Goal: Transaction & Acquisition: Obtain resource

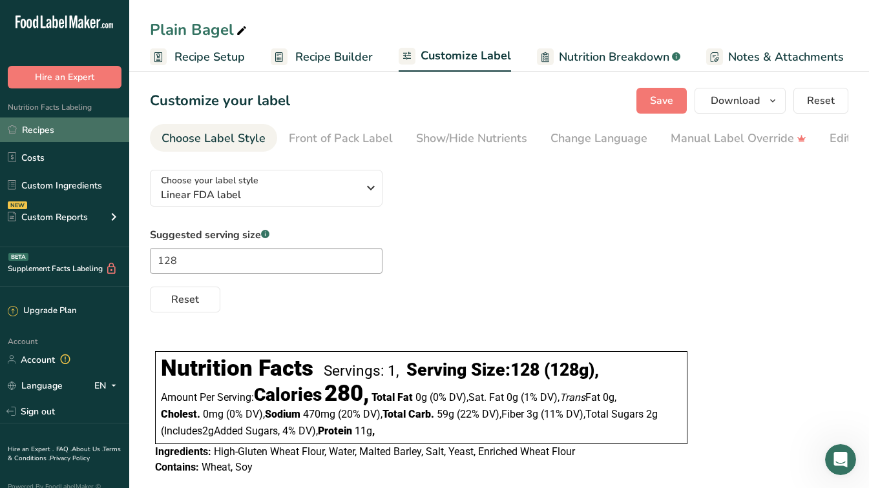
click at [45, 136] on link "Recipes" at bounding box center [64, 130] width 129 height 25
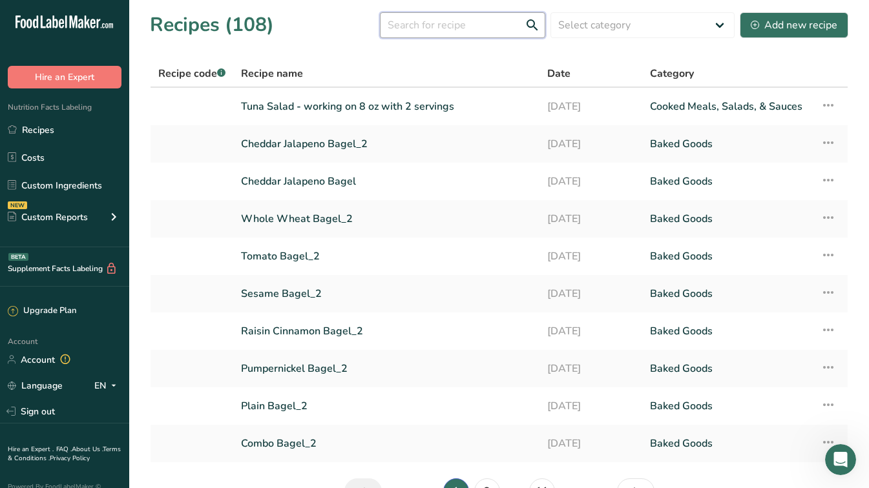
click at [478, 29] on input "text" at bounding box center [462, 25] width 165 height 26
type input "blueberry"
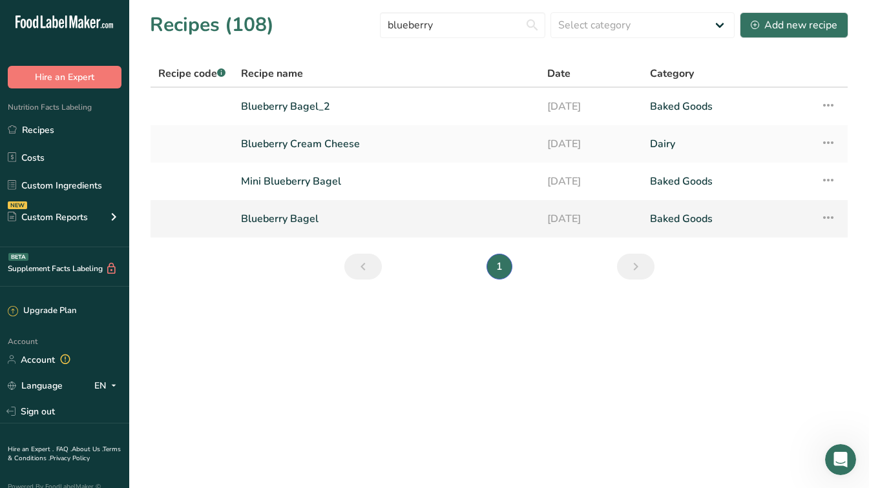
click at [287, 219] on link "Blueberry Bagel" at bounding box center [386, 218] width 291 height 27
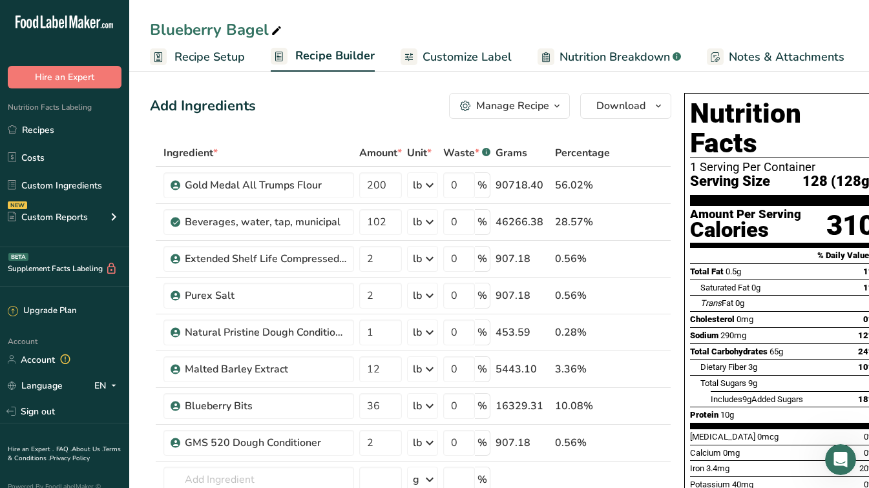
click at [447, 53] on span "Customize Label" at bounding box center [466, 56] width 89 height 17
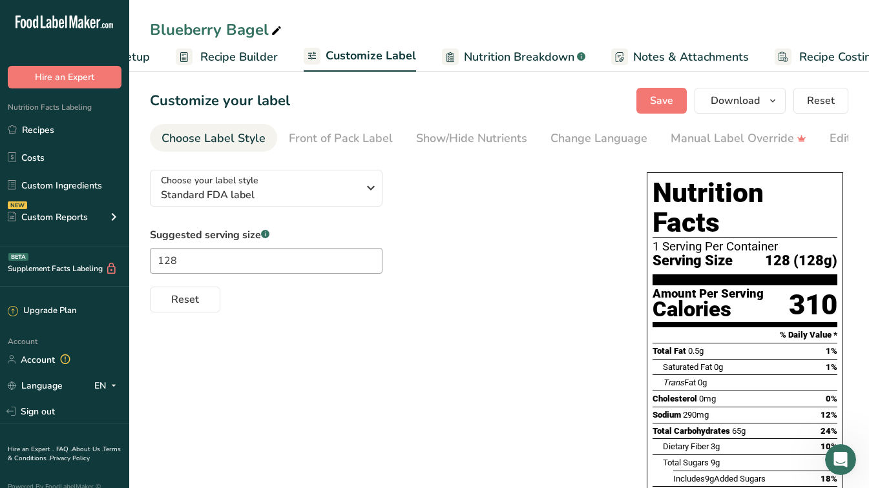
scroll to position [0, 125]
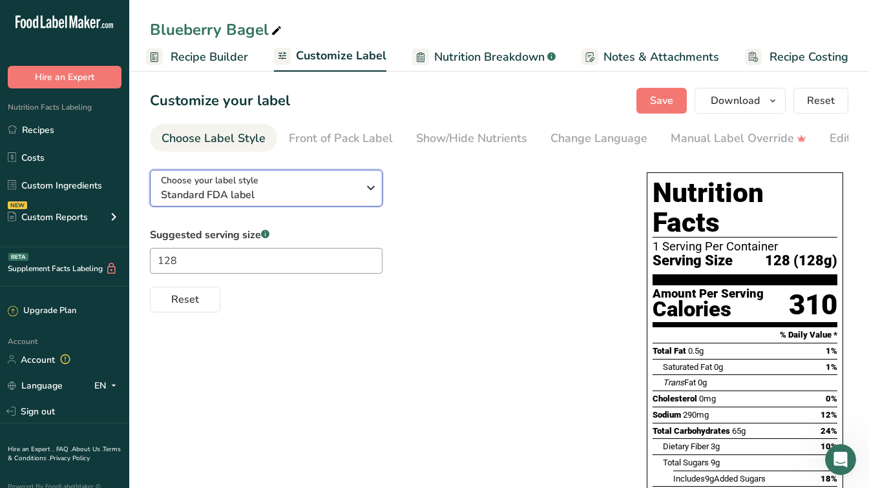
click at [353, 191] on span "Standard FDA label" at bounding box center [259, 194] width 197 height 15
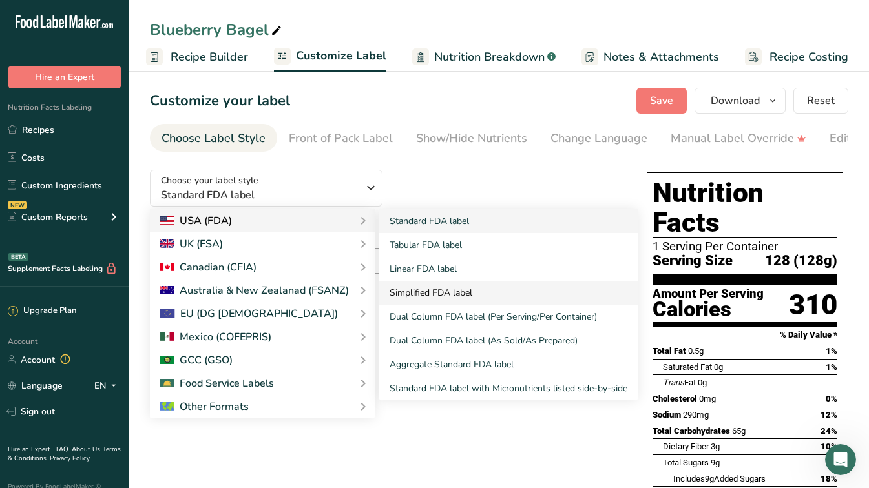
click at [420, 294] on link "Simplified FDA label" at bounding box center [508, 293] width 258 height 24
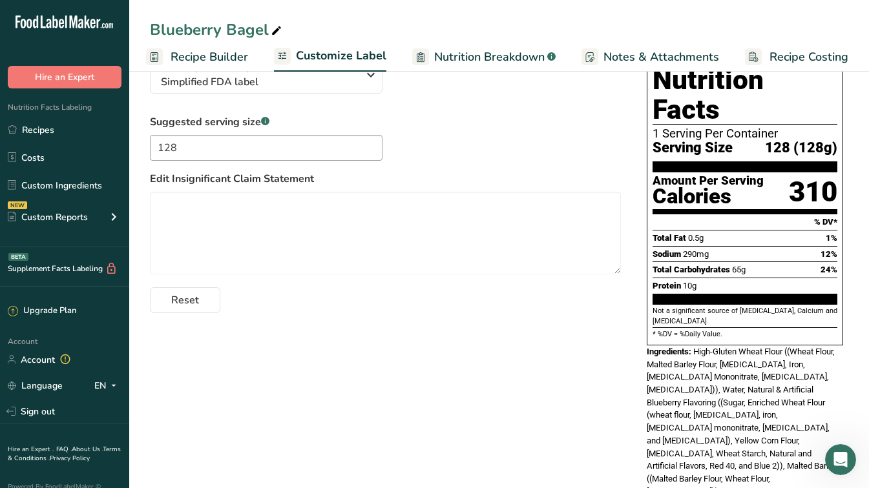
scroll to position [132, 0]
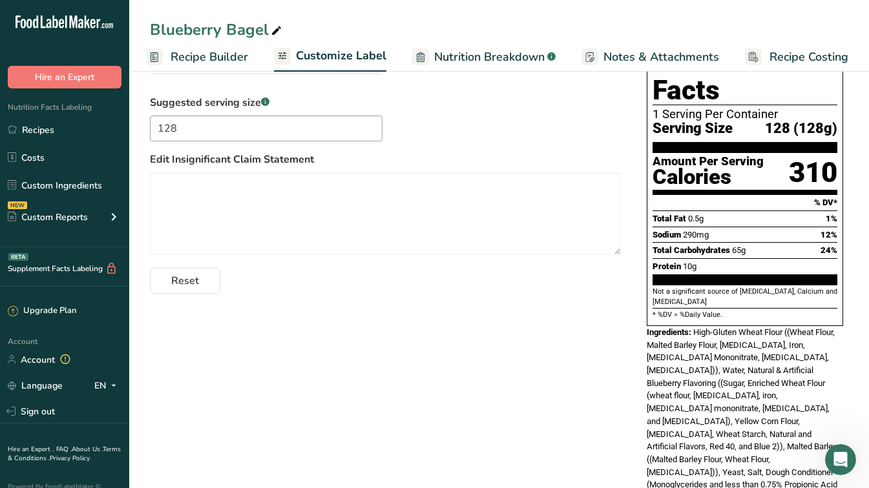
drag, startPoint x: 856, startPoint y: 172, endPoint x: 860, endPoint y: 68, distance: 104.1
click at [860, 68] on div "Blueberry Bagel Recipe Setup Recipe Builder Customize Label Nutrition Breakdown…" at bounding box center [498, 291] width 739 height 712
click at [467, 262] on div "Suggested serving size .a-a{fill:#347362;}.b-a{fill:#fff;} 128 Edit Insignifica…" at bounding box center [385, 194] width 471 height 199
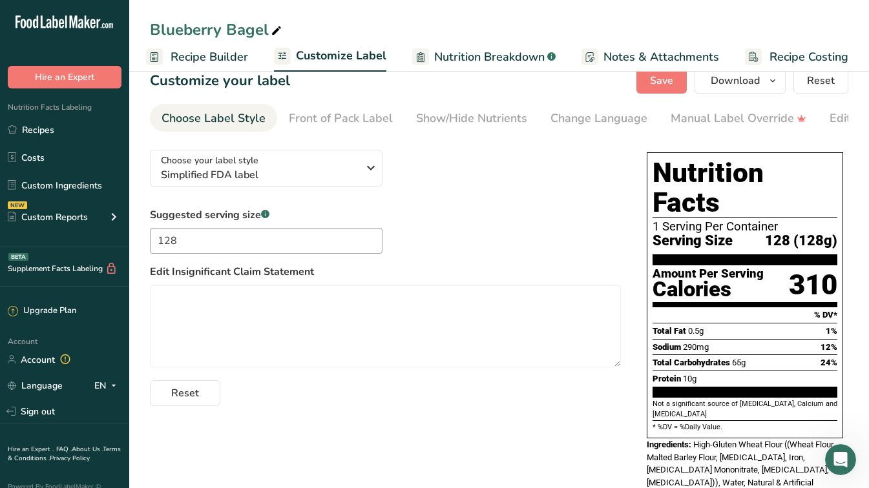
scroll to position [10, 0]
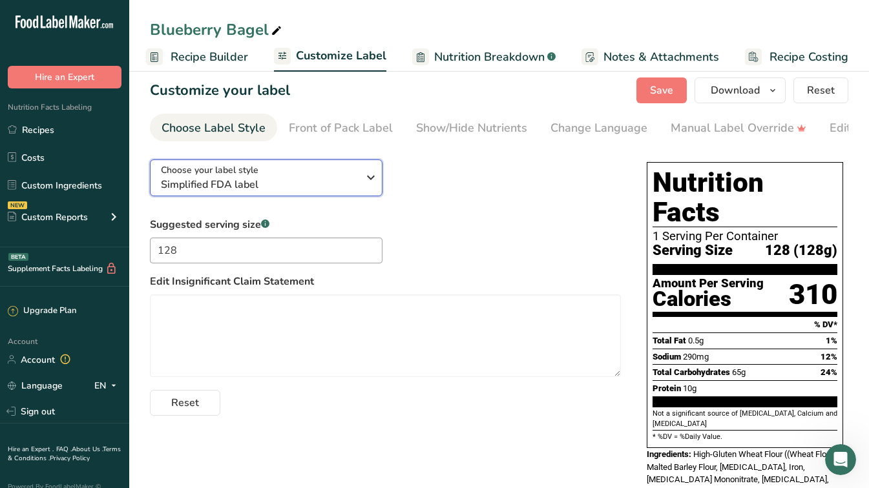
click at [301, 187] on span "Simplified FDA label" at bounding box center [259, 184] width 197 height 15
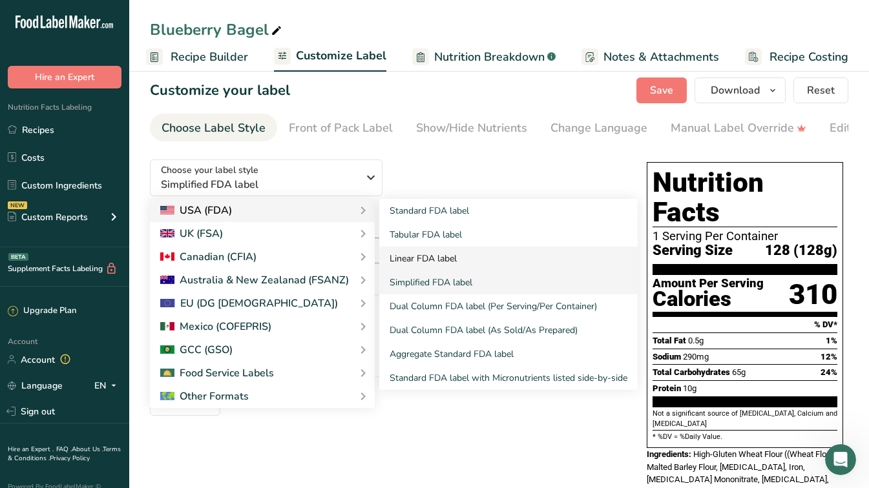
click at [423, 260] on link "Linear FDA label" at bounding box center [508, 259] width 258 height 24
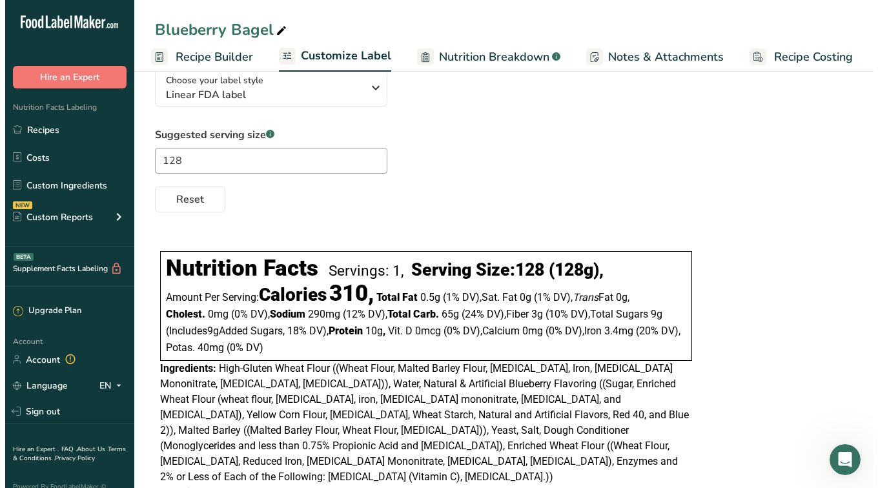
scroll to position [85, 0]
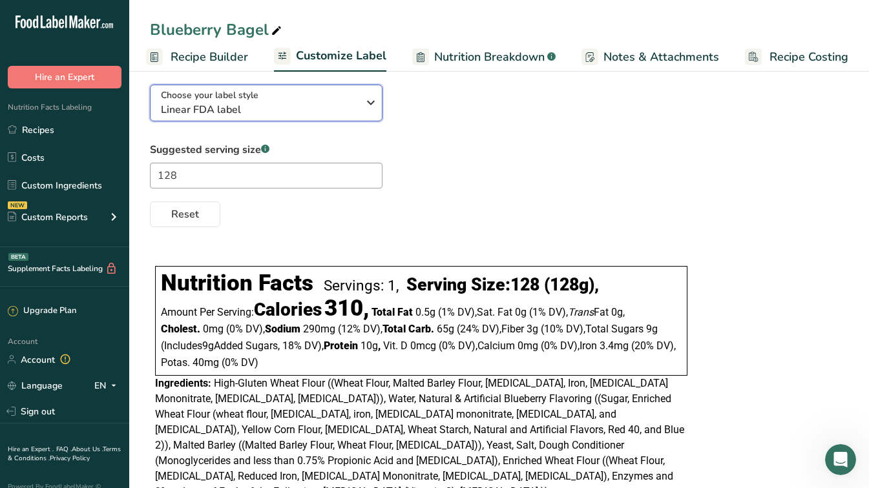
click at [213, 107] on span "Linear FDA label" at bounding box center [259, 109] width 197 height 15
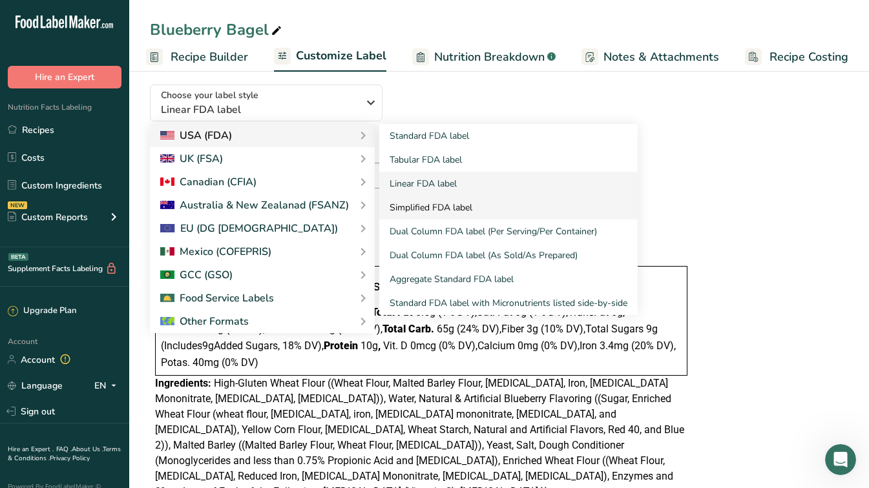
click at [414, 215] on link "Simplified FDA label" at bounding box center [508, 208] width 258 height 24
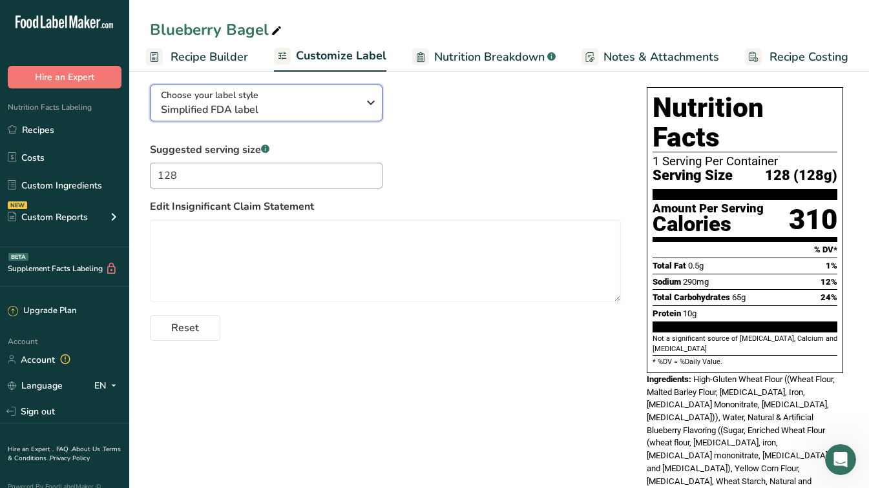
click at [216, 98] on span "Choose your label style" at bounding box center [210, 95] width 98 height 14
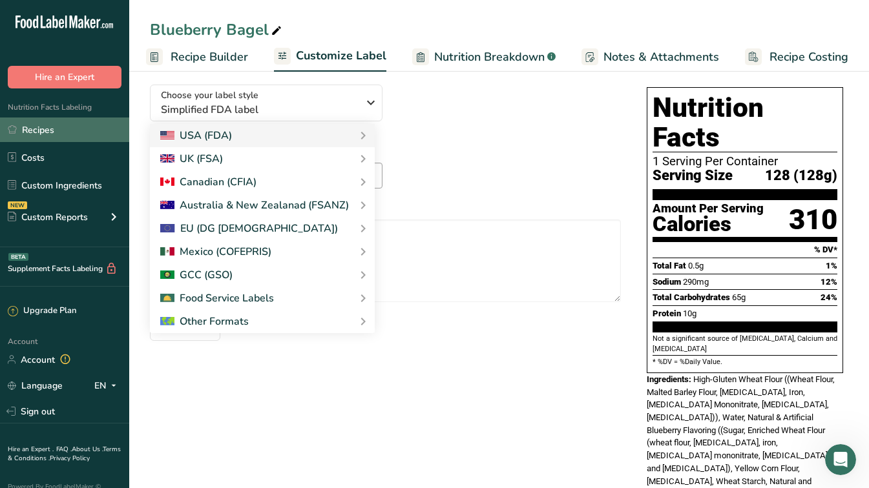
click at [50, 127] on link "Recipes" at bounding box center [64, 130] width 129 height 25
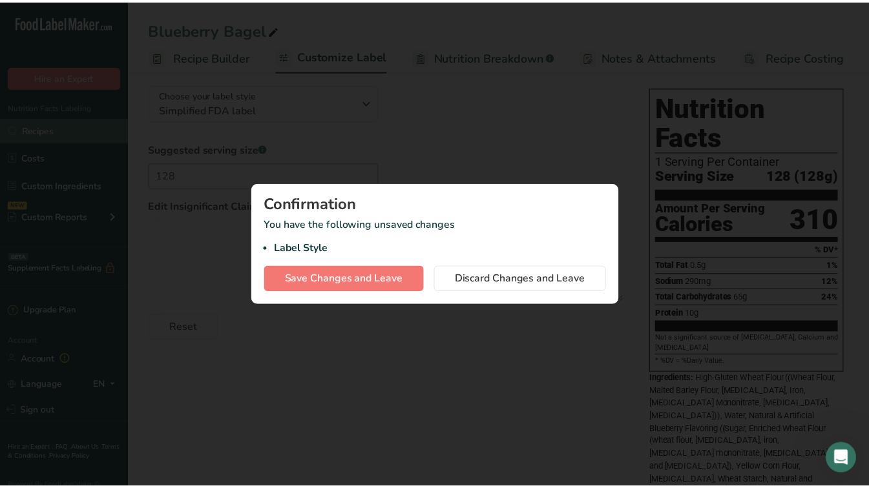
scroll to position [0, 115]
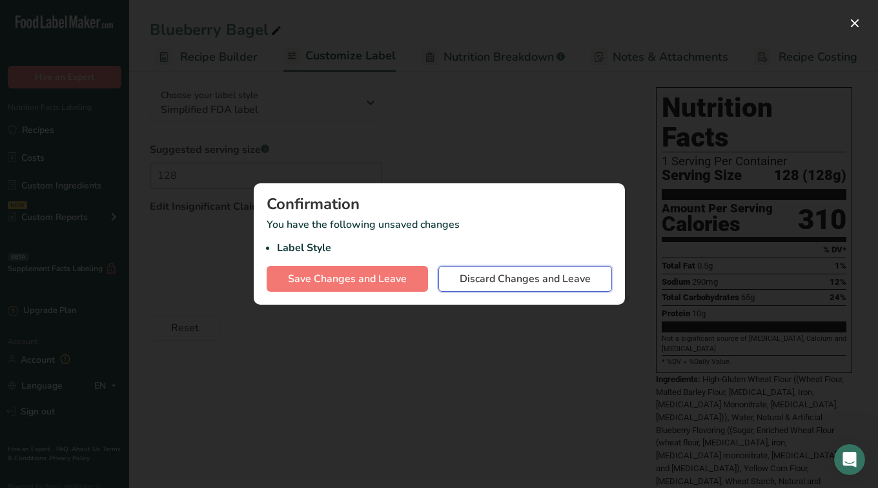
click at [490, 280] on span "Discard Changes and Leave" at bounding box center [525, 278] width 131 height 15
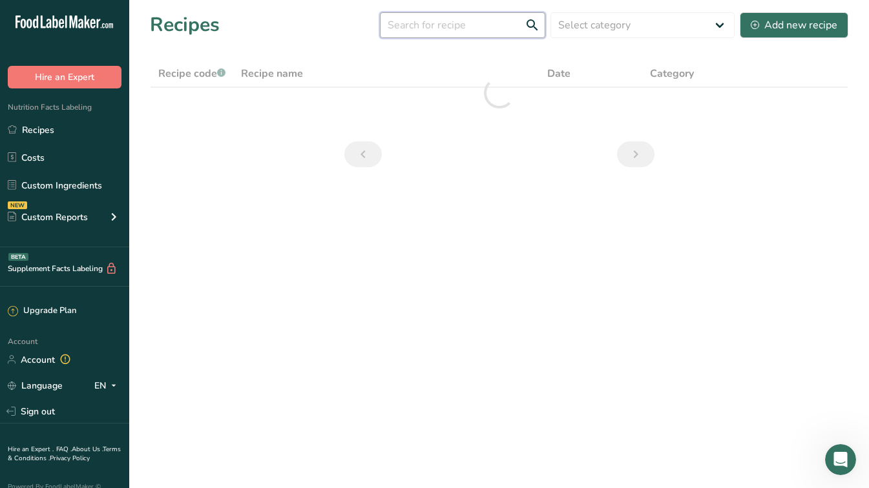
click at [429, 31] on input "text" at bounding box center [462, 25] width 165 height 26
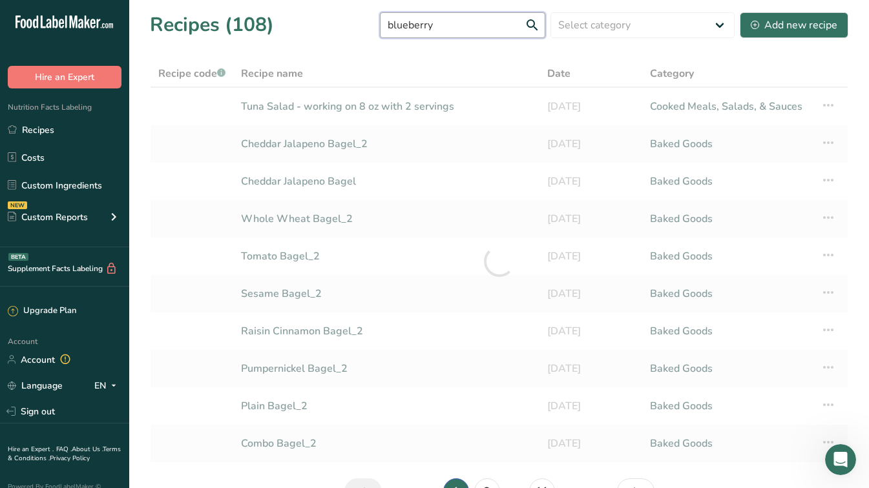
type input "blueberry"
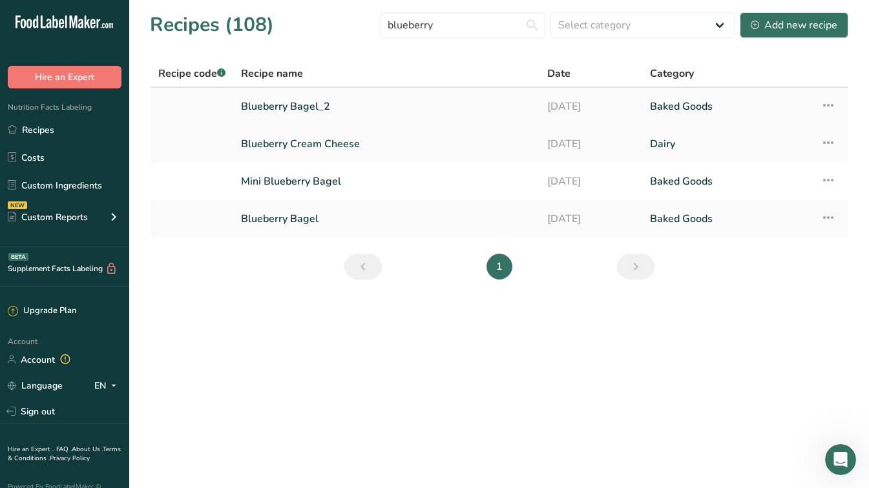
click at [343, 109] on link "Blueberry Bagel_2" at bounding box center [386, 106] width 291 height 27
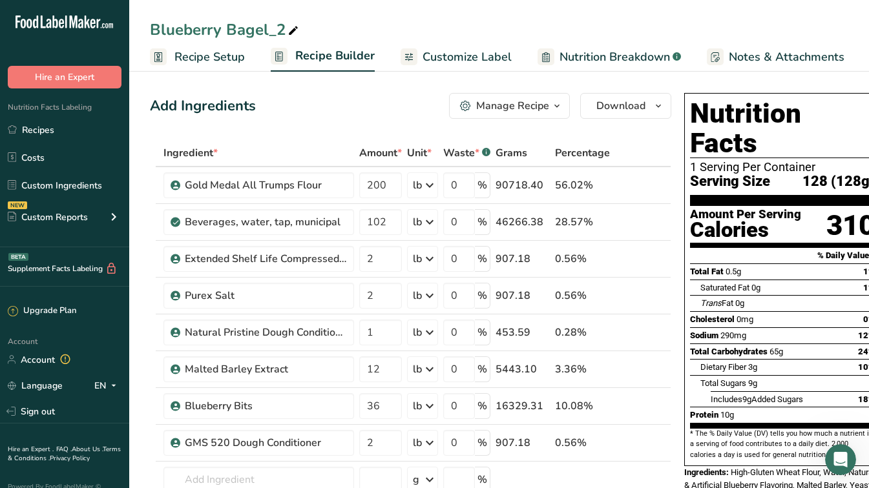
click at [454, 48] on span "Customize Label" at bounding box center [466, 56] width 89 height 17
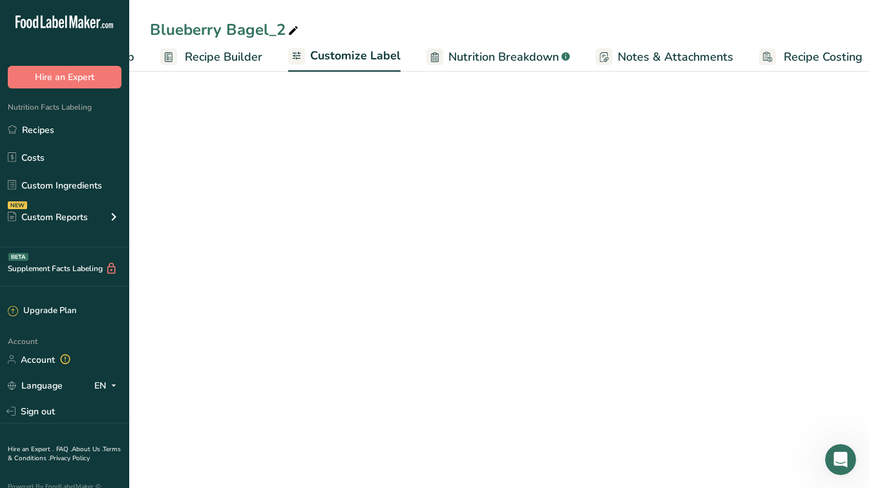
scroll to position [0, 125]
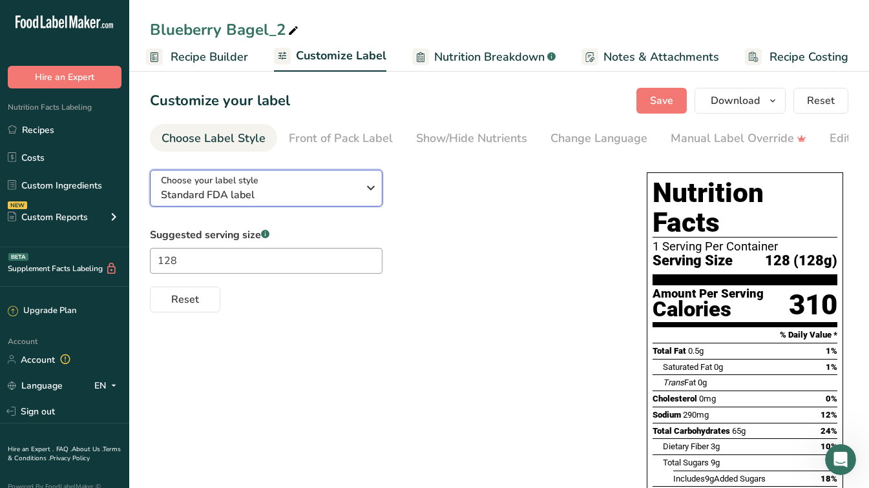
click at [268, 192] on span "Standard FDA label" at bounding box center [259, 194] width 197 height 15
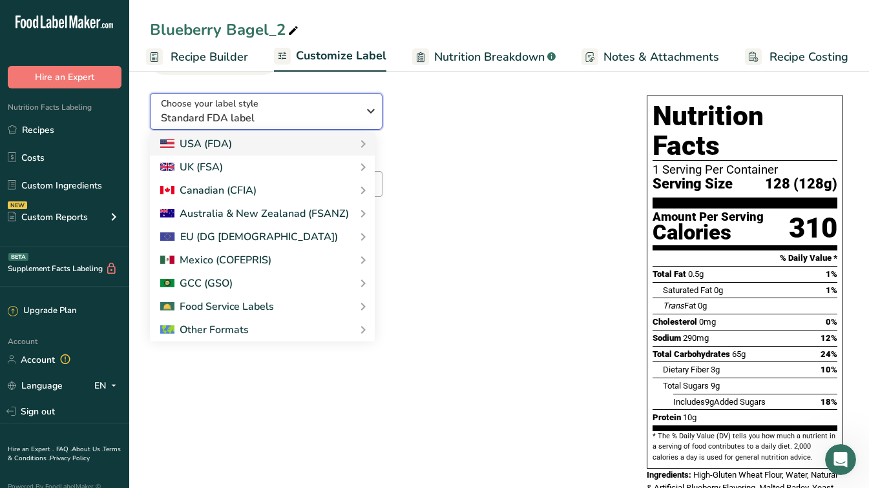
scroll to position [74, 0]
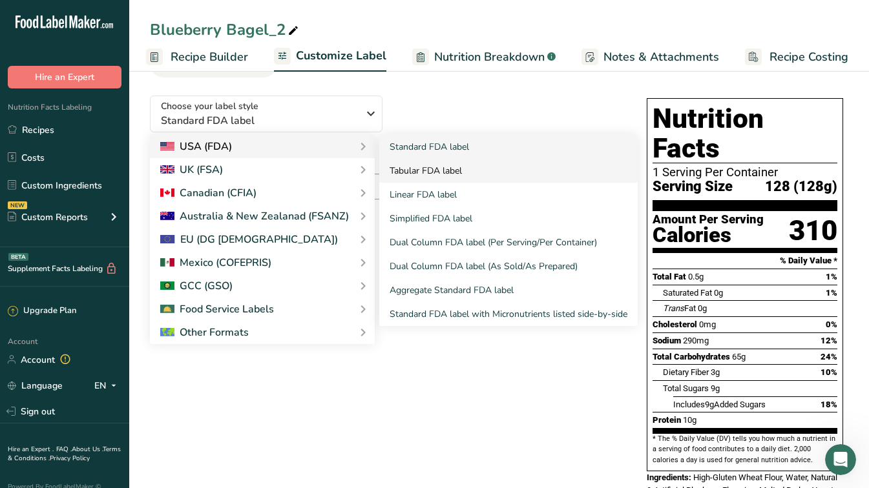
click at [422, 172] on link "Tabular FDA label" at bounding box center [508, 171] width 258 height 24
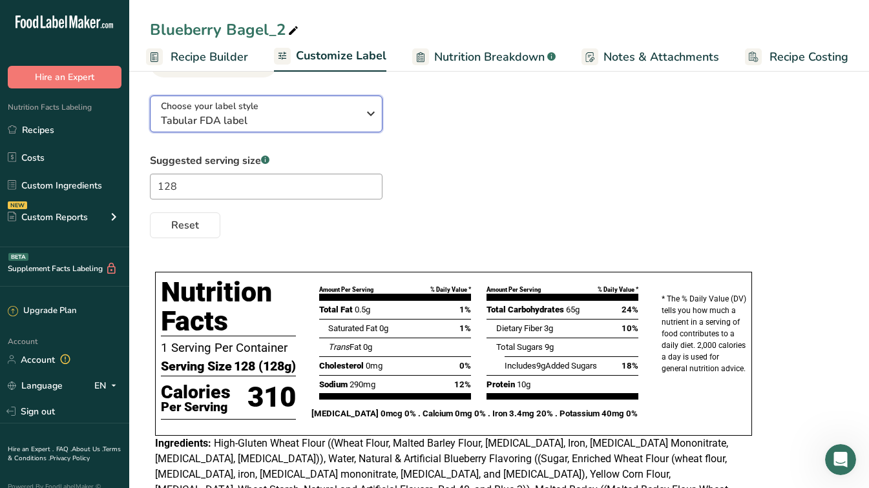
click at [304, 114] on div "Choose your label style Tabular FDA label" at bounding box center [259, 113] width 197 height 29
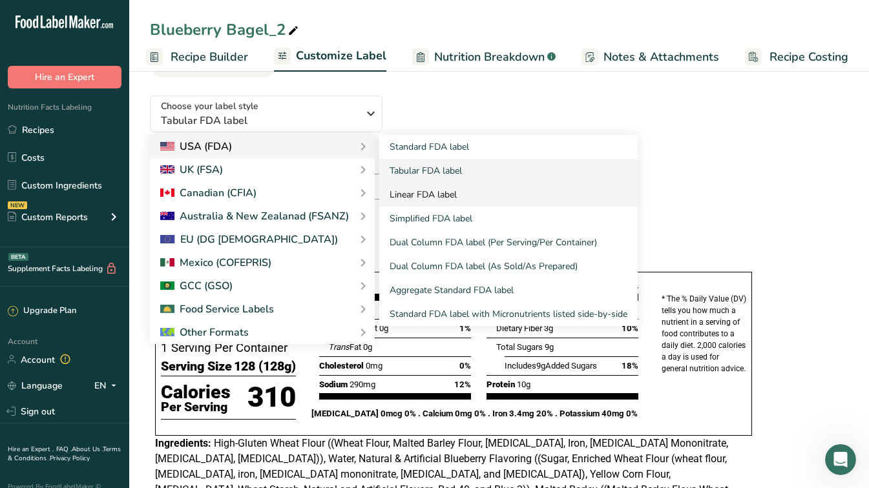
click at [404, 198] on link "Linear FDA label" at bounding box center [508, 195] width 258 height 24
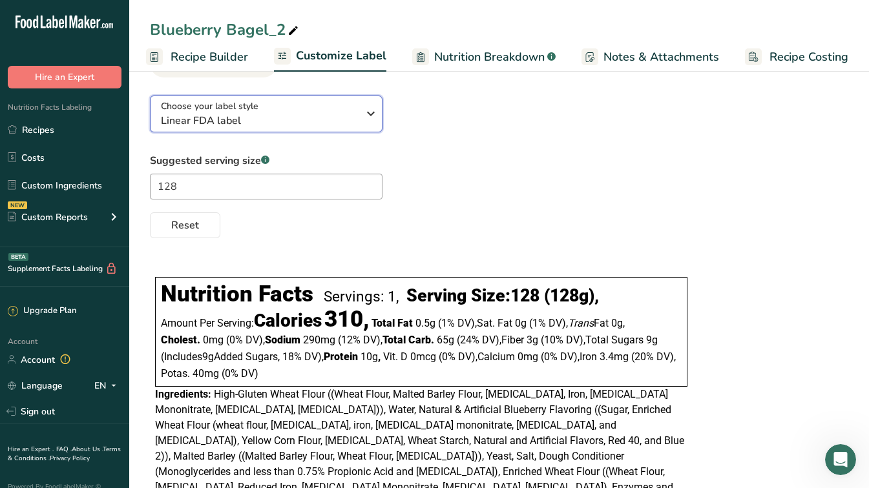
click at [366, 125] on icon "button" at bounding box center [370, 113] width 15 height 23
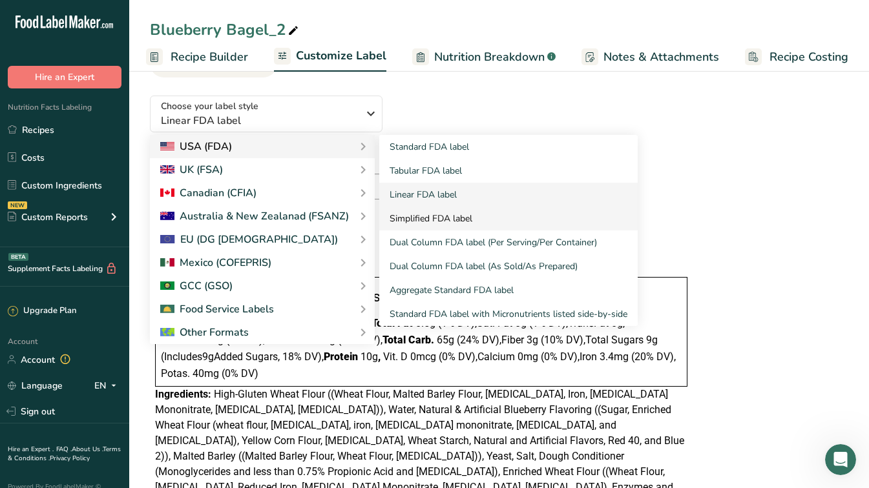
click at [566, 227] on link "Simplified FDA label" at bounding box center [508, 219] width 258 height 24
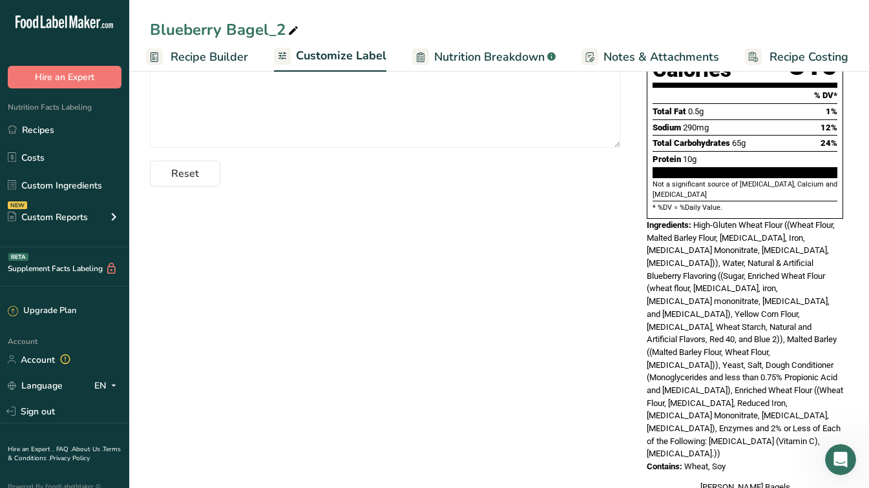
scroll to position [0, 0]
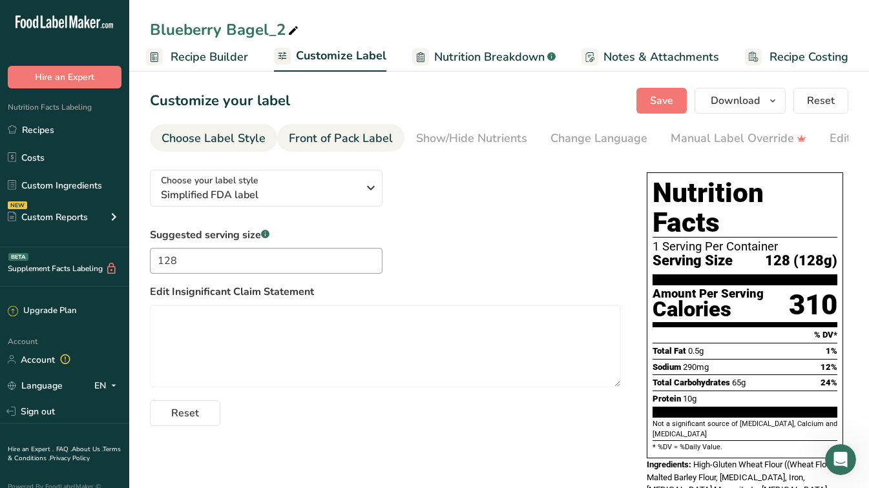
click at [310, 138] on div "Front of Pack Label" at bounding box center [341, 138] width 104 height 17
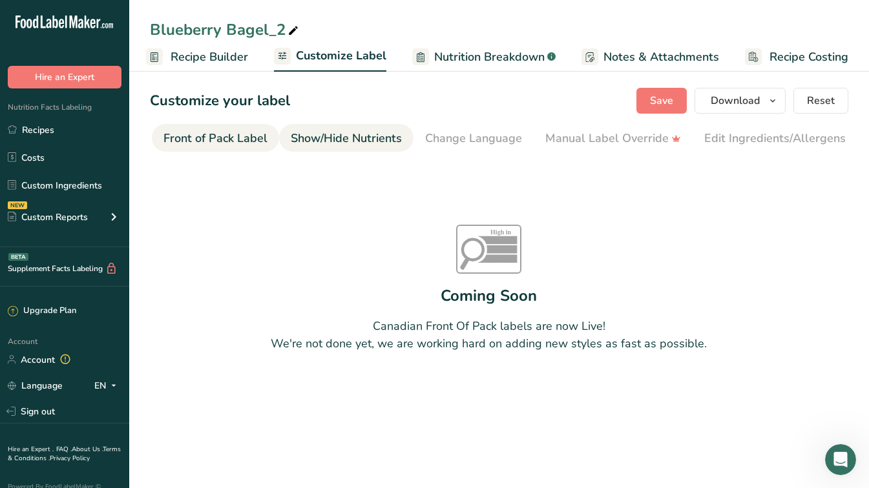
click at [348, 136] on div "Show/Hide Nutrients" at bounding box center [346, 138] width 111 height 17
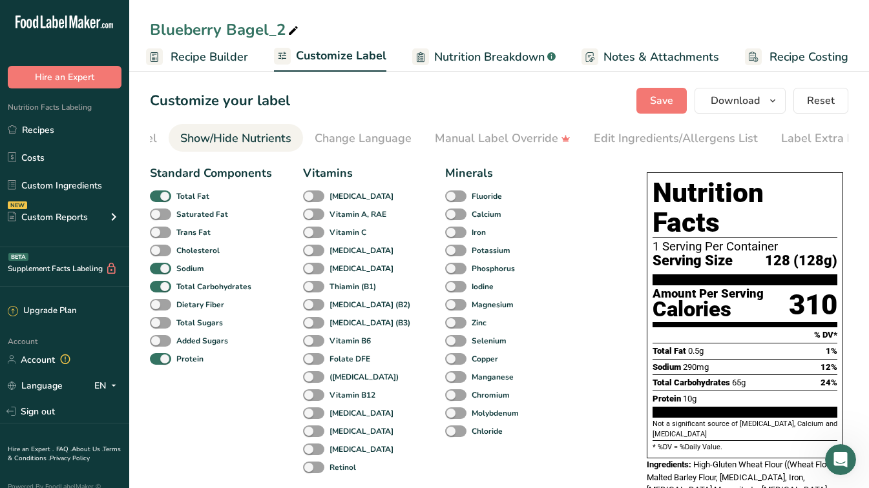
scroll to position [0, 251]
click at [793, 134] on div "Label Extra Info" at bounding box center [809, 138] width 86 height 17
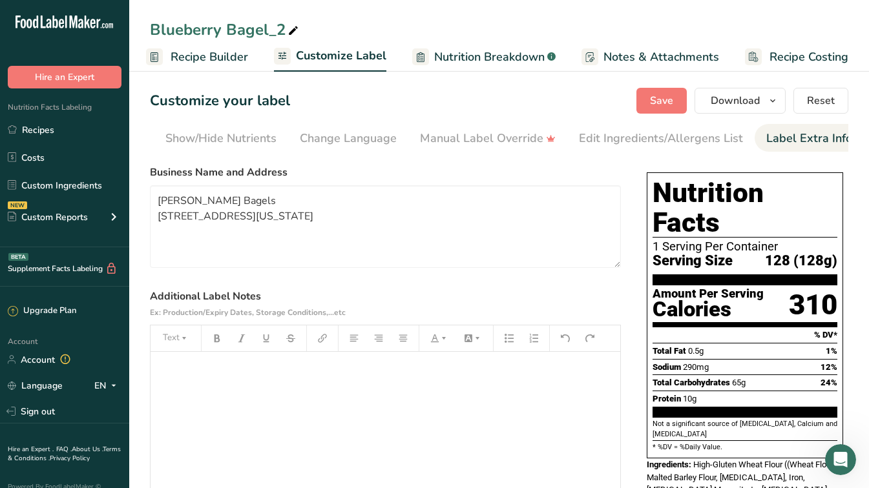
scroll to position [0, 256]
click at [185, 142] on div "Show/Hide Nutrients" at bounding box center [215, 138] width 111 height 17
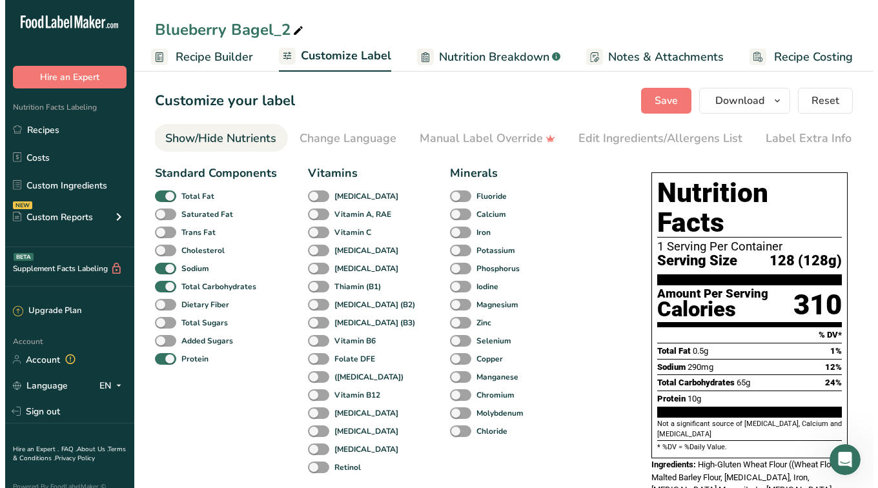
scroll to position [0, 251]
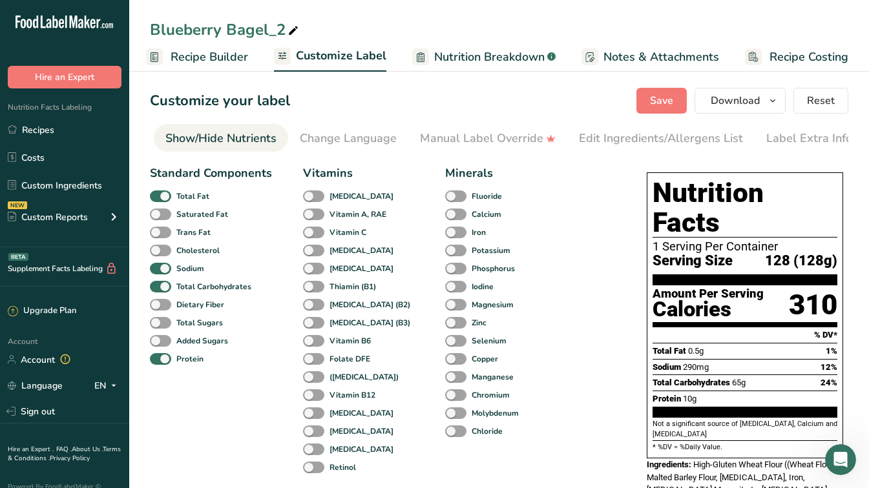
click at [348, 57] on span "Customize Label" at bounding box center [341, 55] width 90 height 17
click at [236, 143] on div "Show/Hide Nutrients" at bounding box center [220, 138] width 111 height 17
click at [326, 51] on span "Customize Label" at bounding box center [341, 55] width 90 height 17
click at [188, 59] on span "Recipe Builder" at bounding box center [208, 56] width 77 height 17
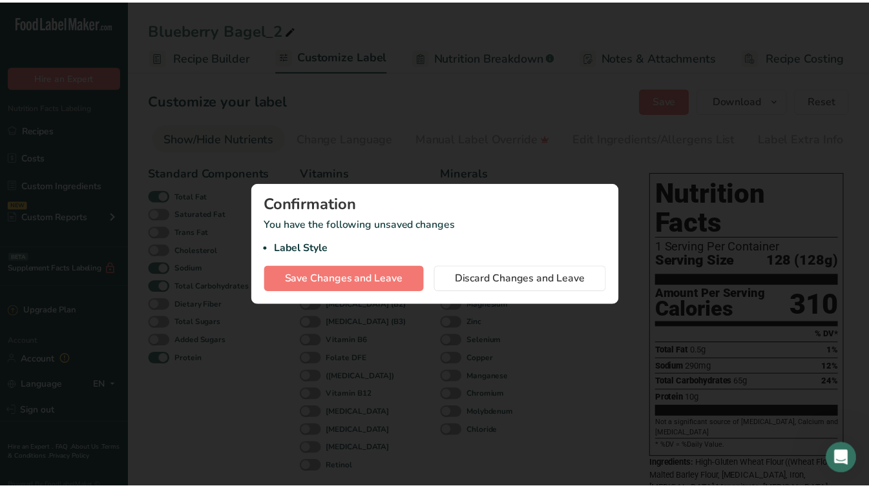
scroll to position [0, 115]
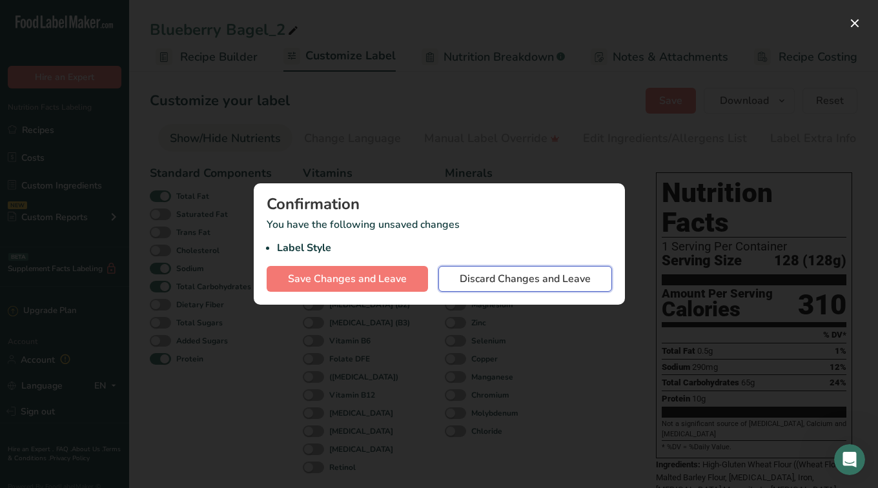
click at [514, 287] on button "Discard Changes and Leave" at bounding box center [526, 279] width 174 height 26
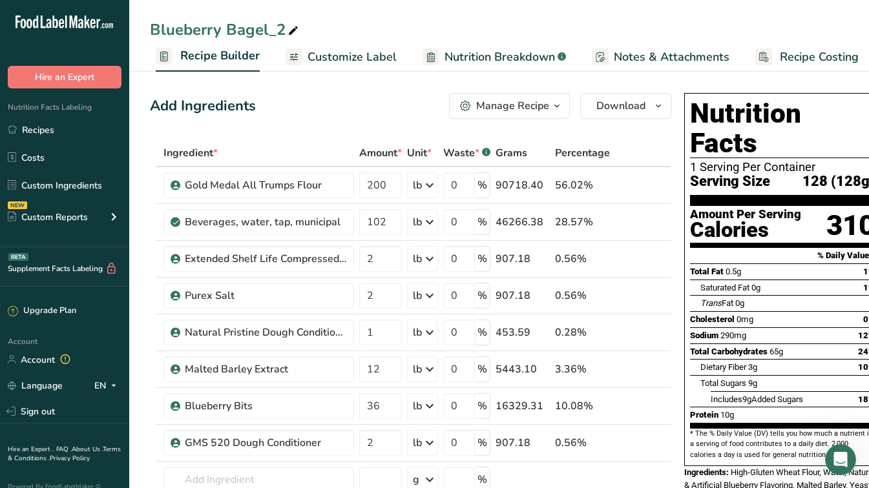
click at [344, 54] on span "Customize Label" at bounding box center [351, 56] width 89 height 17
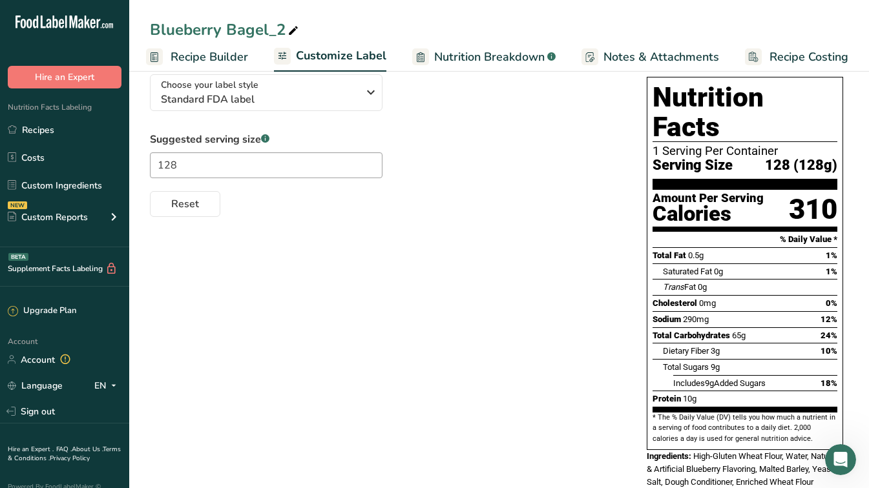
scroll to position [88, 0]
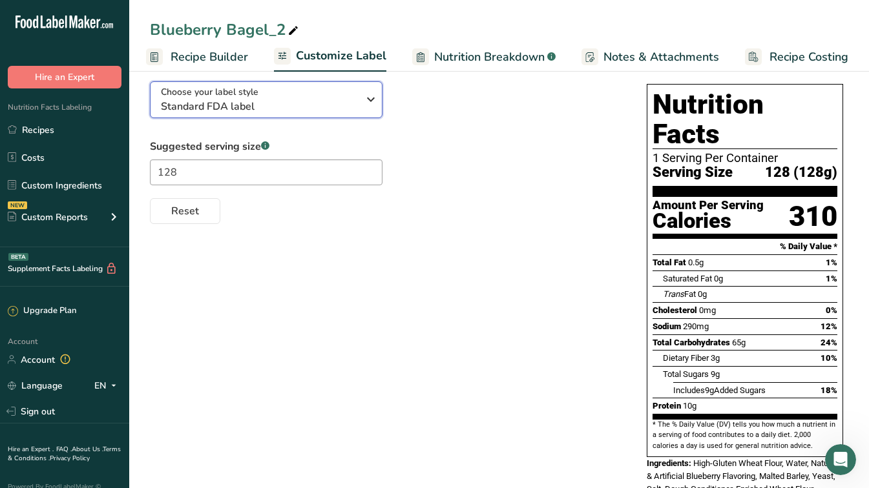
click at [285, 103] on span "Standard FDA label" at bounding box center [259, 106] width 197 height 15
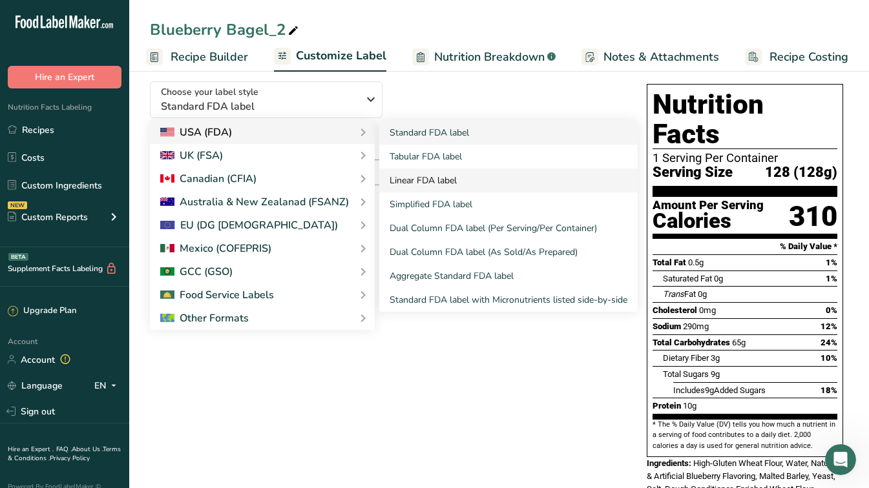
click at [446, 181] on link "Linear FDA label" at bounding box center [508, 181] width 258 height 24
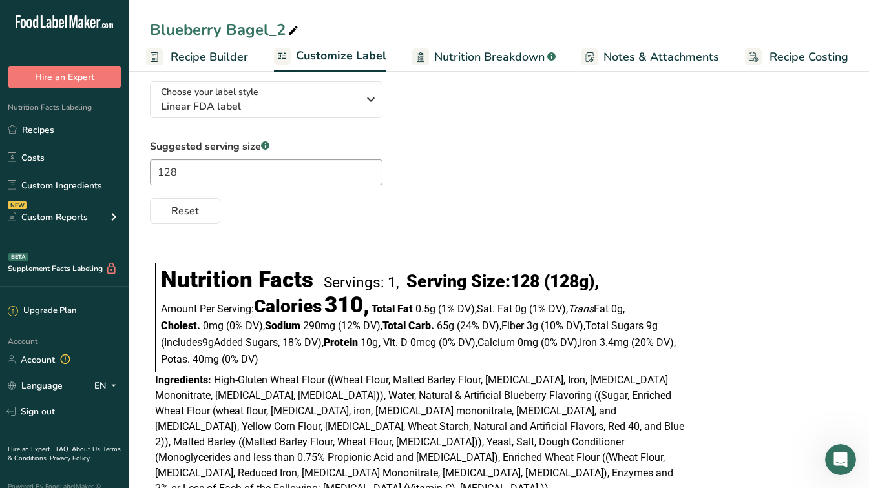
click at [348, 55] on span "Customize Label" at bounding box center [341, 55] width 90 height 17
click at [254, 103] on span "Linear FDA label" at bounding box center [259, 106] width 197 height 15
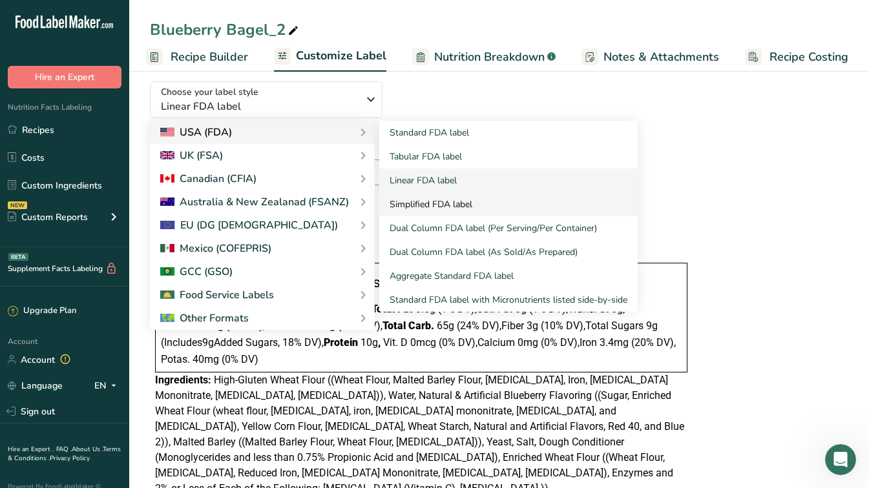
click at [413, 207] on link "Simplified FDA label" at bounding box center [508, 204] width 258 height 24
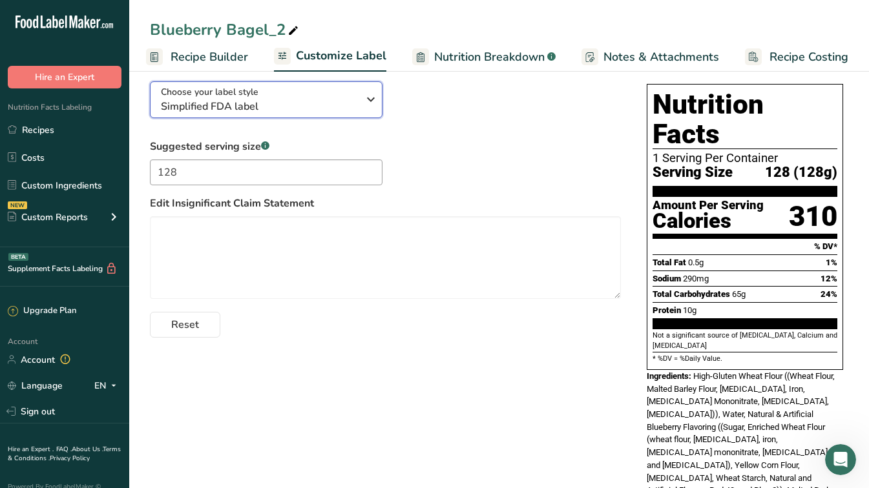
click at [242, 97] on span "Choose your label style" at bounding box center [210, 92] width 98 height 14
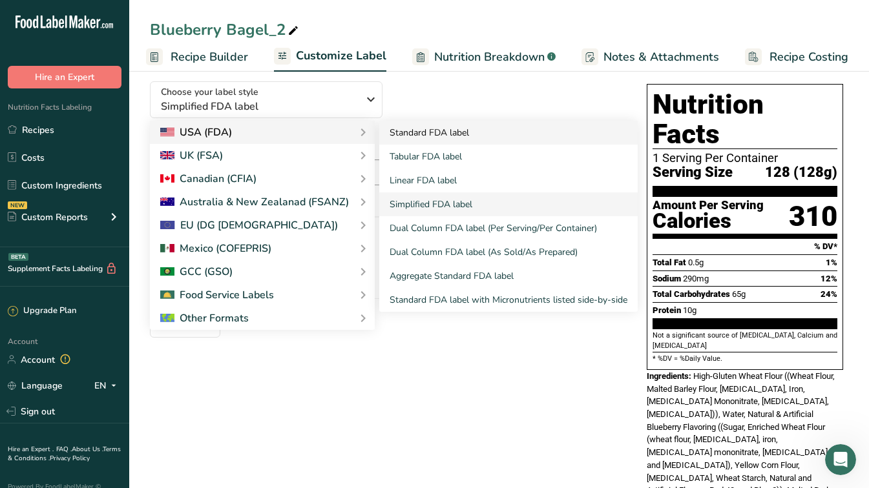
click at [402, 141] on link "Standard FDA label" at bounding box center [508, 133] width 258 height 24
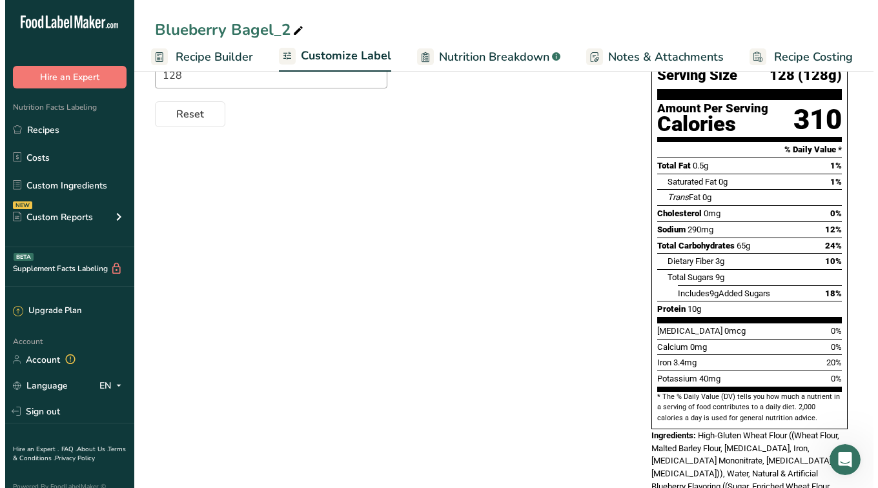
scroll to position [0, 0]
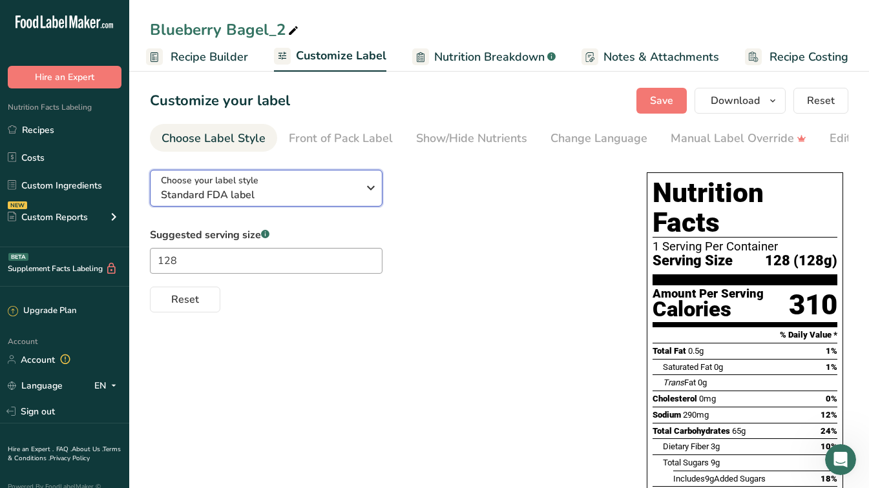
click at [274, 196] on span "Standard FDA label" at bounding box center [259, 194] width 197 height 15
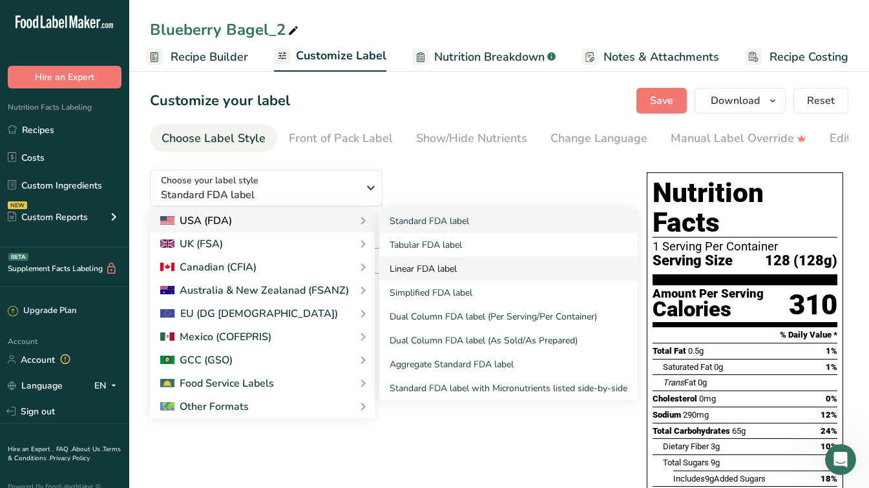
click at [433, 272] on link "Linear FDA label" at bounding box center [508, 269] width 258 height 24
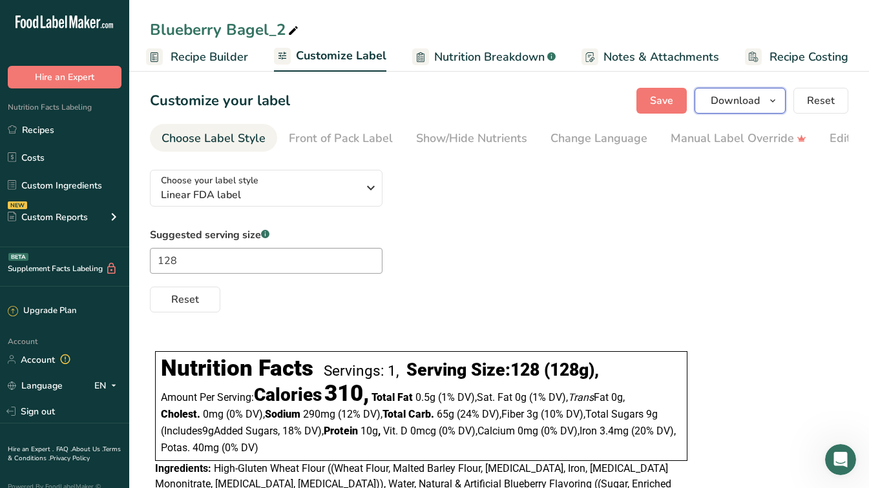
click at [747, 99] on span "Download" at bounding box center [734, 100] width 49 height 15
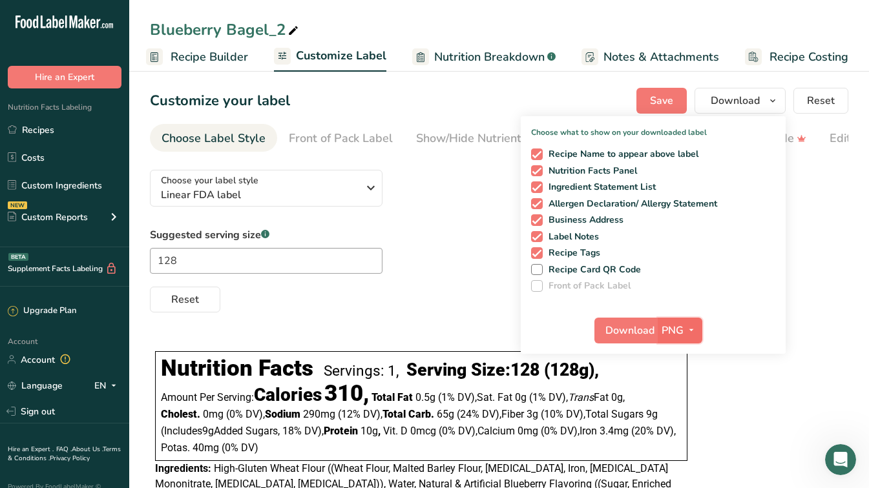
click at [690, 329] on icon "button" at bounding box center [691, 330] width 10 height 16
click at [691, 339] on button "PNG" at bounding box center [679, 331] width 45 height 26
click at [684, 393] on link "SVG" at bounding box center [681, 399] width 41 height 21
click at [622, 325] on span "Download" at bounding box center [629, 330] width 49 height 15
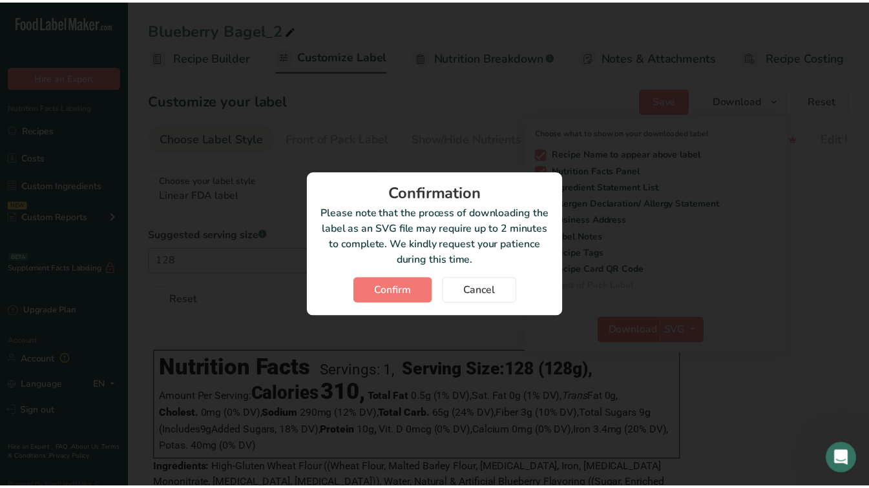
scroll to position [0, 115]
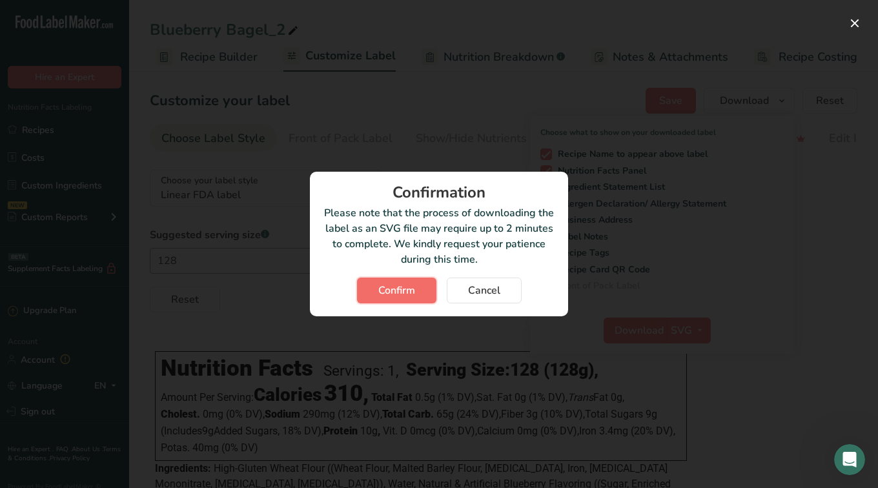
click at [392, 299] on button "Confirm" at bounding box center [396, 291] width 79 height 26
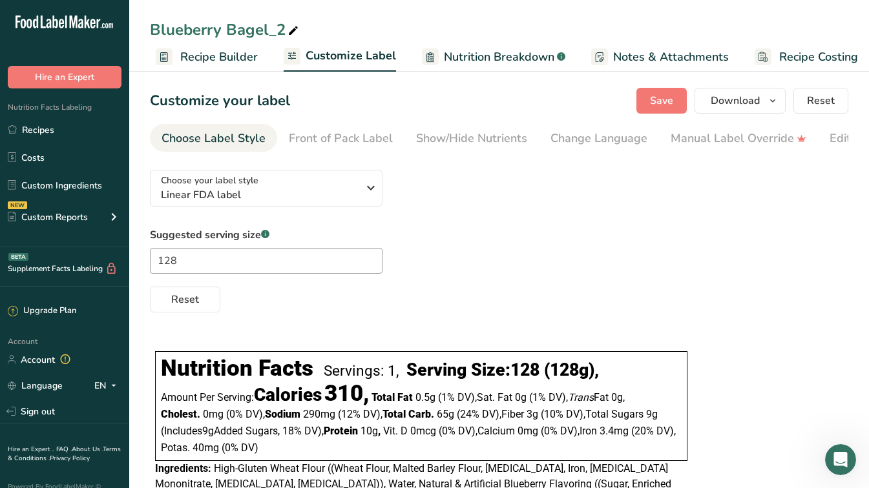
click at [60, 16] on icon ".a-20{fill:#fff;}" at bounding box center [78, 25] width 126 height 20
drag, startPoint x: 60, startPoint y: 16, endPoint x: 37, endPoint y: 125, distance: 111.6
click at [37, 125] on link "Recipes" at bounding box center [64, 130] width 129 height 25
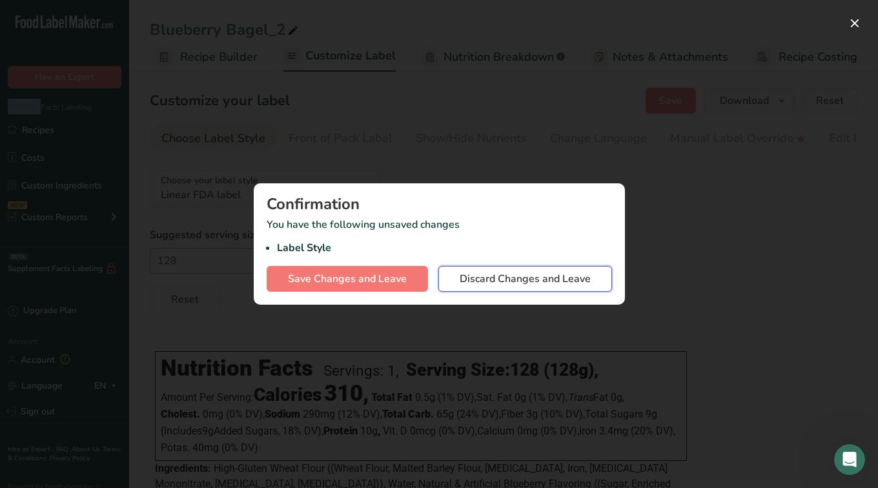
click at [517, 284] on span "Discard Changes and Leave" at bounding box center [525, 278] width 131 height 15
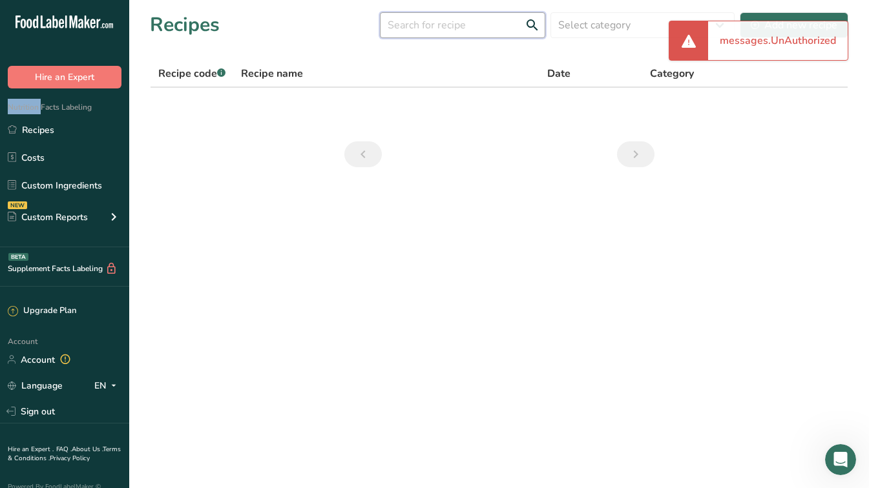
click at [473, 26] on input "text" at bounding box center [462, 25] width 165 height 26
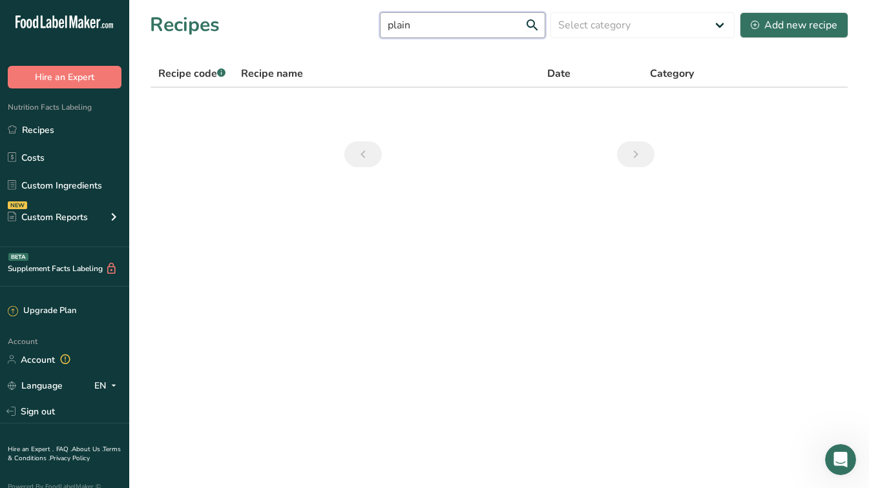
click at [497, 21] on input "plain" at bounding box center [462, 25] width 165 height 26
type input "plain"
click at [159, 191] on main "Recipes plain Select category All Baked Goods Beverages Confectionery Cooked Me…" at bounding box center [434, 244] width 869 height 488
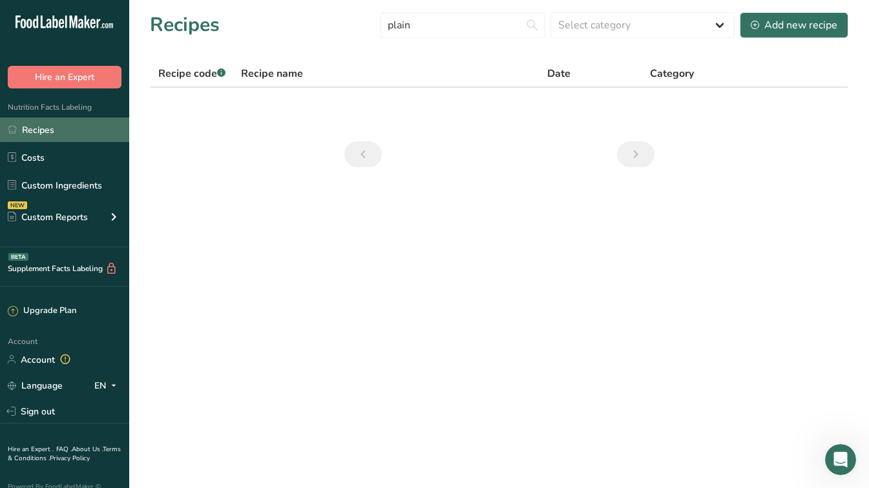
click at [41, 128] on link "Recipes" at bounding box center [64, 130] width 129 height 25
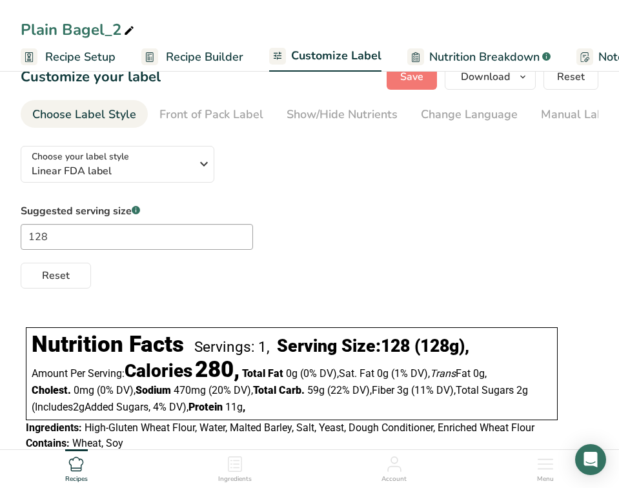
click at [319, 60] on span "Customize Label" at bounding box center [336, 55] width 90 height 17
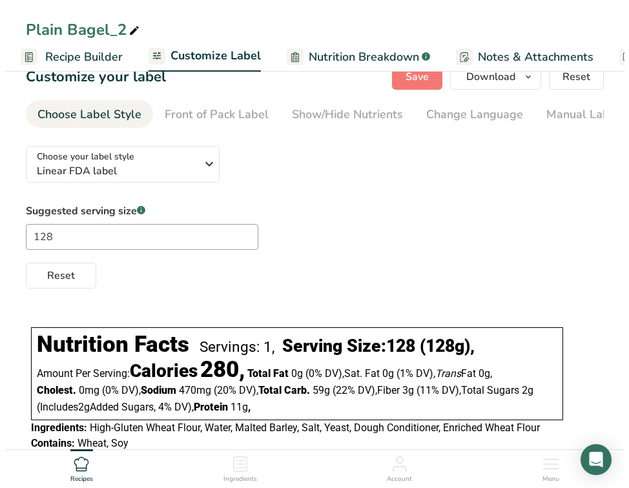
scroll to position [0, 245]
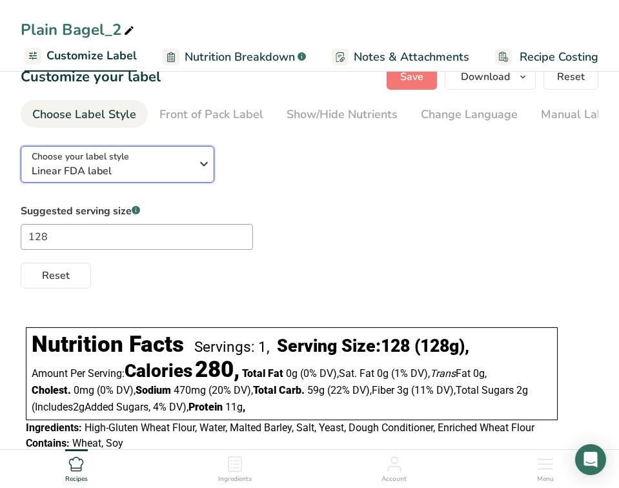
click at [139, 170] on span "Linear FDA label" at bounding box center [114, 170] width 165 height 15
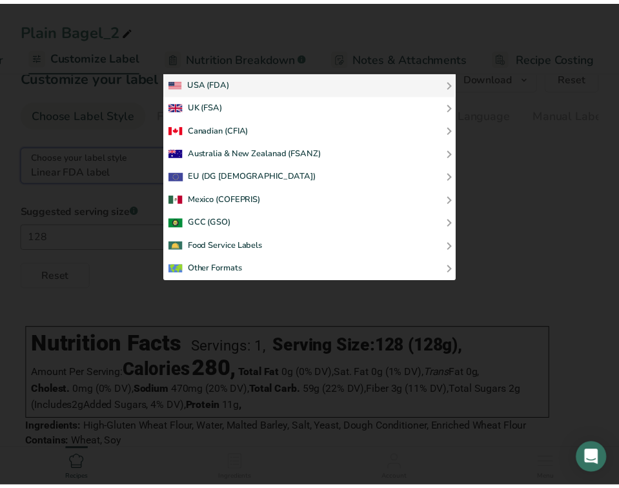
scroll to position [0, 235]
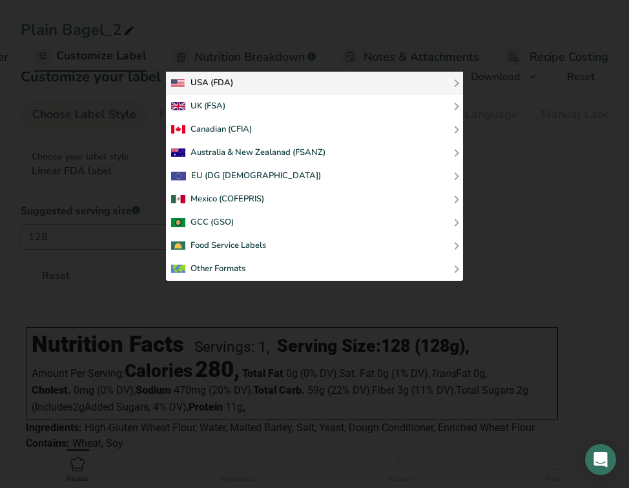
click at [390, 79] on div "USA (FDA)" at bounding box center [314, 83] width 287 height 15
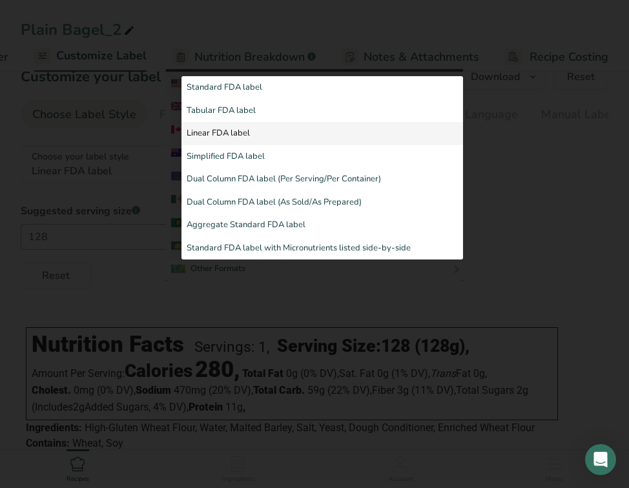
click at [366, 138] on link "Linear FDA label" at bounding box center [322, 133] width 282 height 23
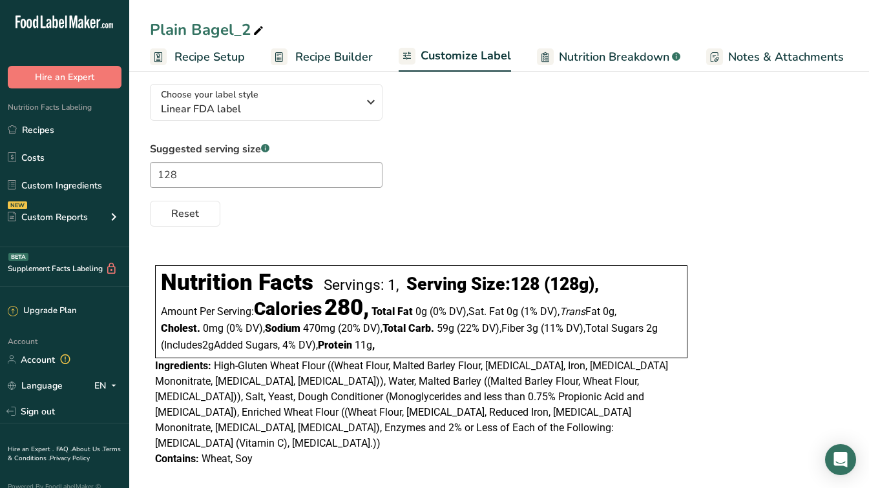
scroll to position [77, 0]
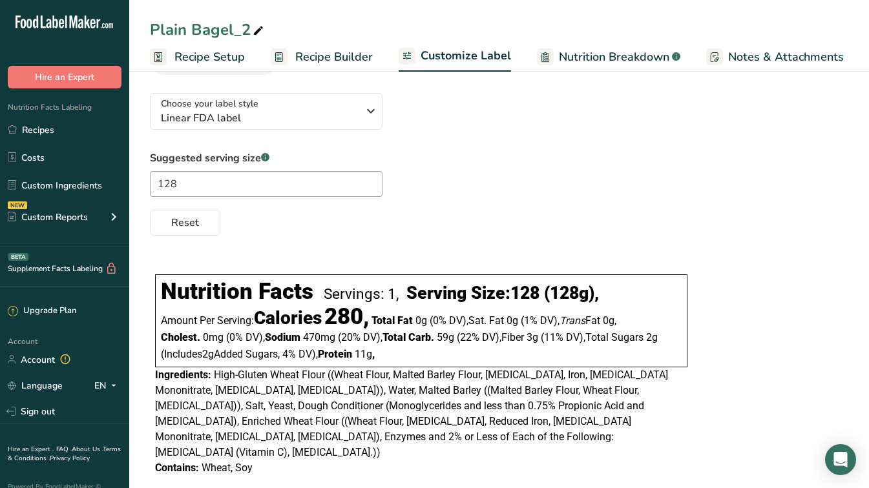
click at [451, 56] on span "Customize Label" at bounding box center [465, 55] width 90 height 17
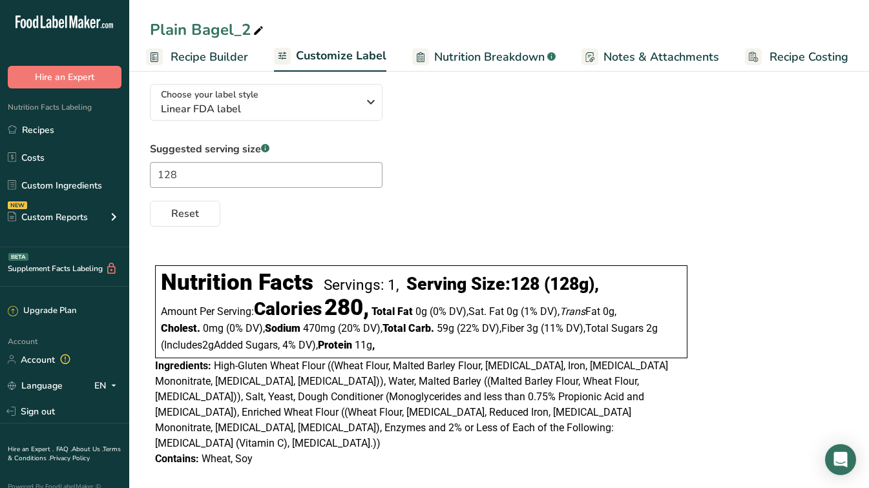
scroll to position [37, 0]
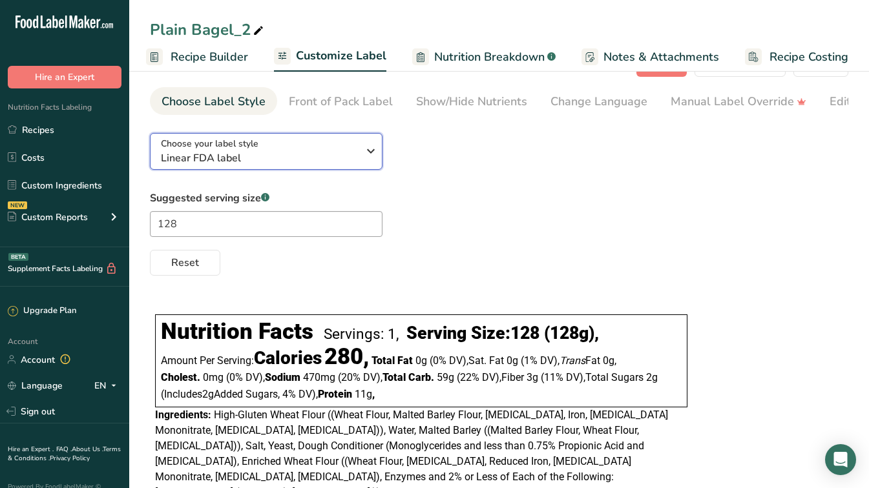
click at [323, 159] on span "Linear FDA label" at bounding box center [259, 157] width 197 height 15
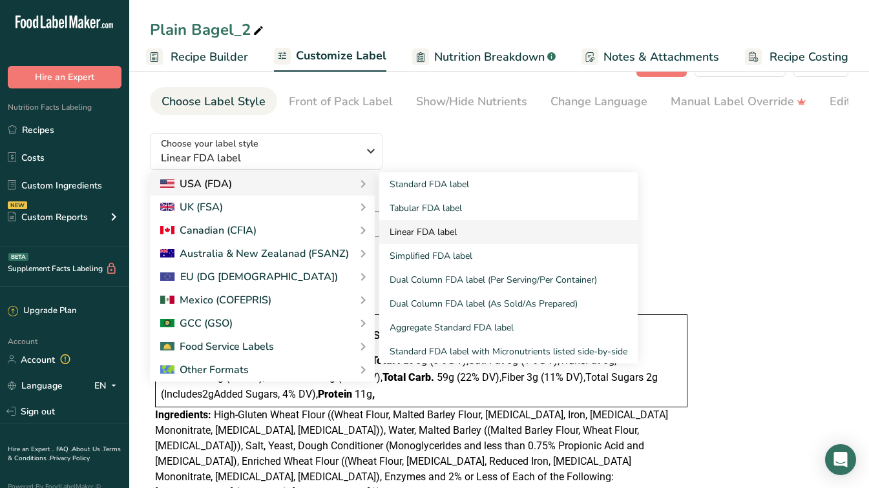
click at [451, 237] on link "Linear FDA label" at bounding box center [508, 232] width 258 height 24
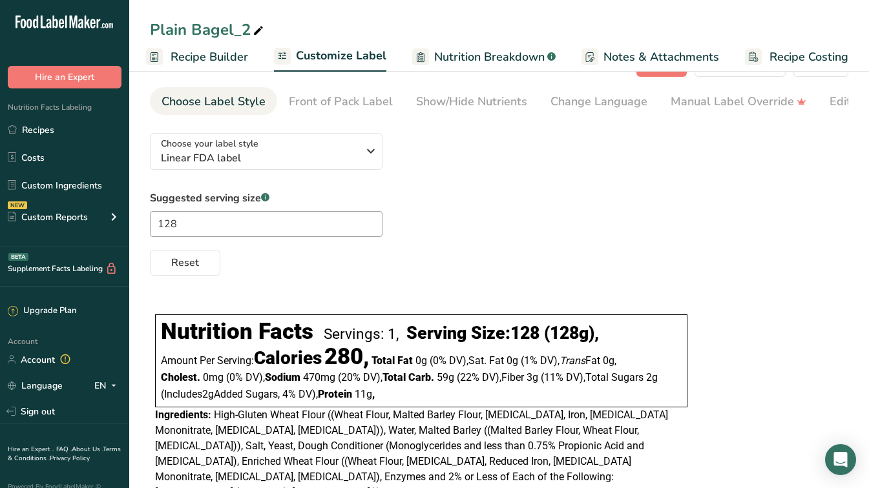
click at [325, 50] on span "Customize Label" at bounding box center [341, 55] width 90 height 17
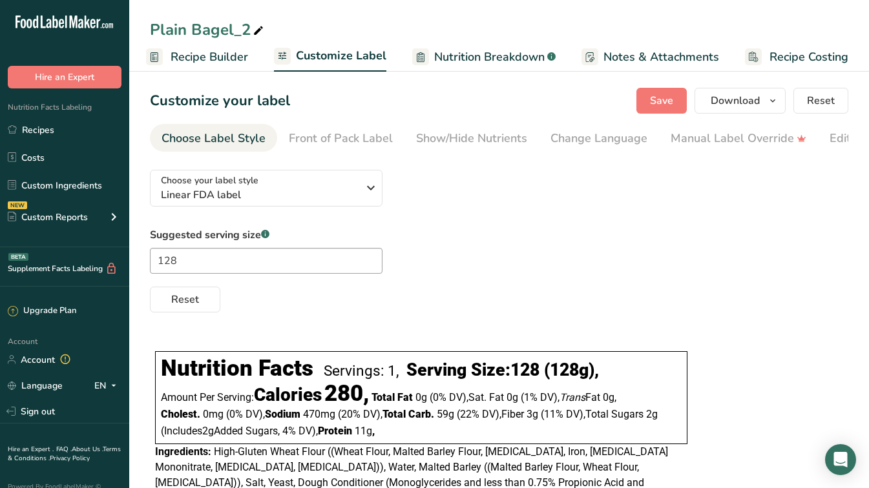
scroll to position [86, 0]
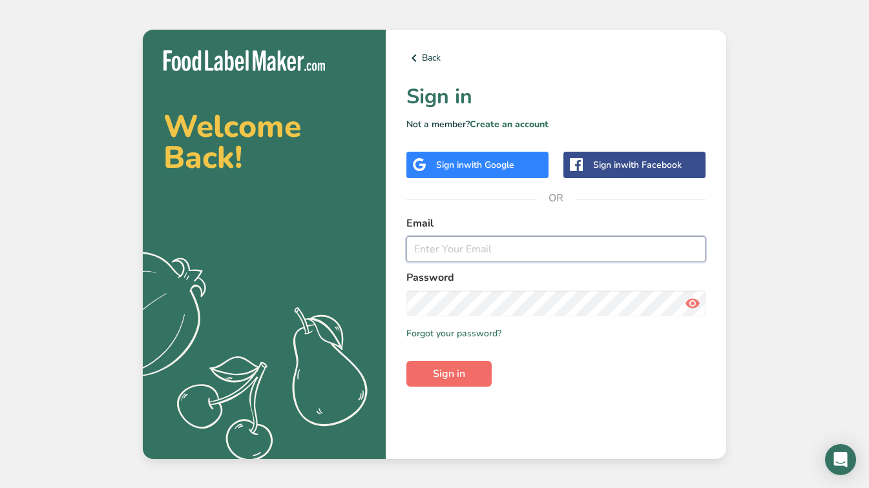
type input "blueash@marxbagels.com"
click at [452, 364] on button "Sign in" at bounding box center [448, 374] width 85 height 26
click at [454, 378] on span "Sign in" at bounding box center [449, 373] width 32 height 15
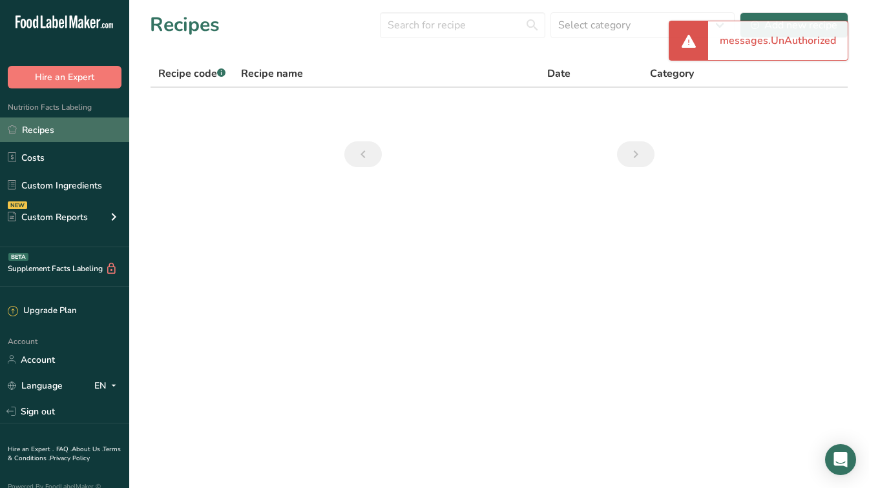
click at [41, 130] on link "Recipes" at bounding box center [64, 130] width 129 height 25
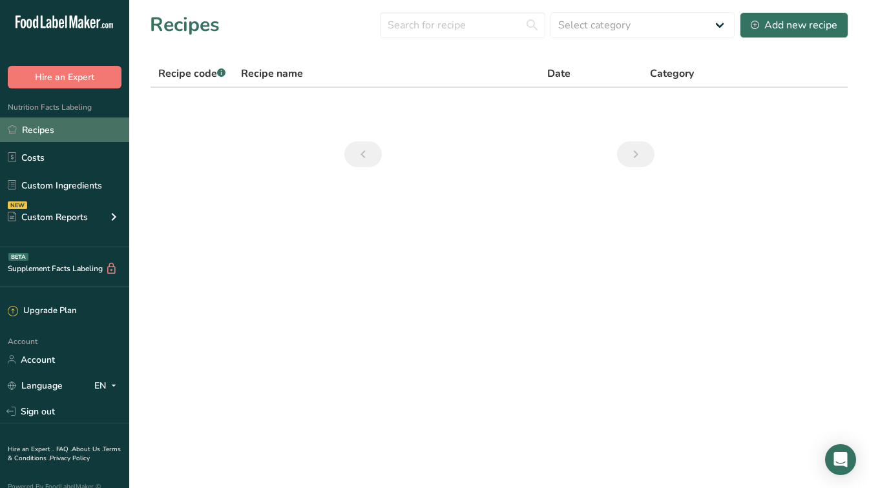
click at [41, 130] on link "Recipes" at bounding box center [64, 130] width 129 height 25
click at [61, 123] on link "Recipes" at bounding box center [64, 130] width 129 height 25
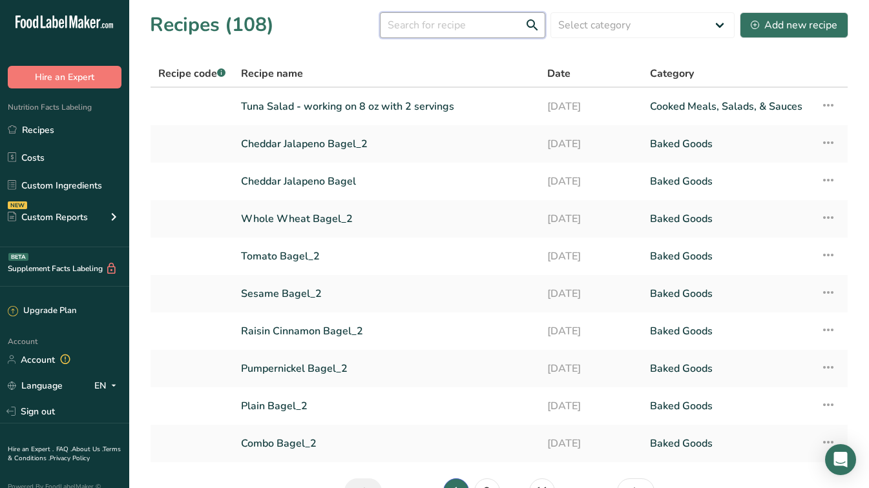
click at [476, 25] on input "text" at bounding box center [462, 25] width 165 height 26
click at [262, 404] on link "Plain Bagel_2" at bounding box center [386, 406] width 291 height 27
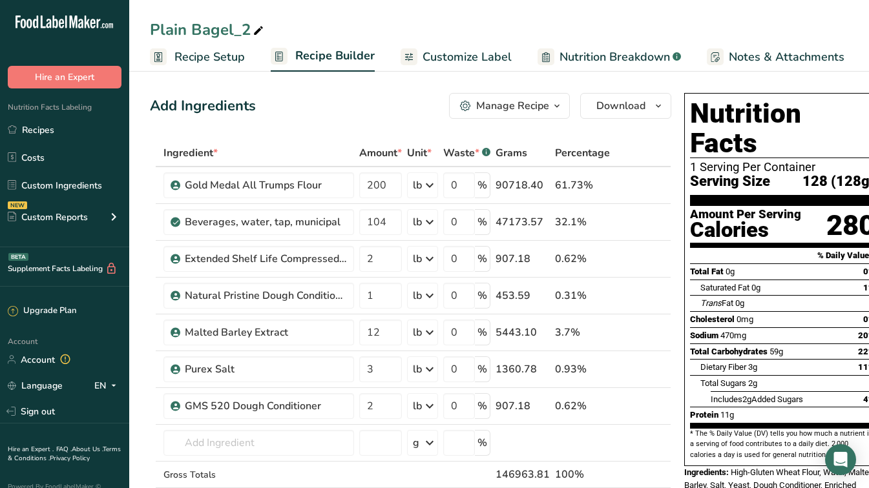
click at [462, 59] on span "Customize Label" at bounding box center [466, 56] width 89 height 17
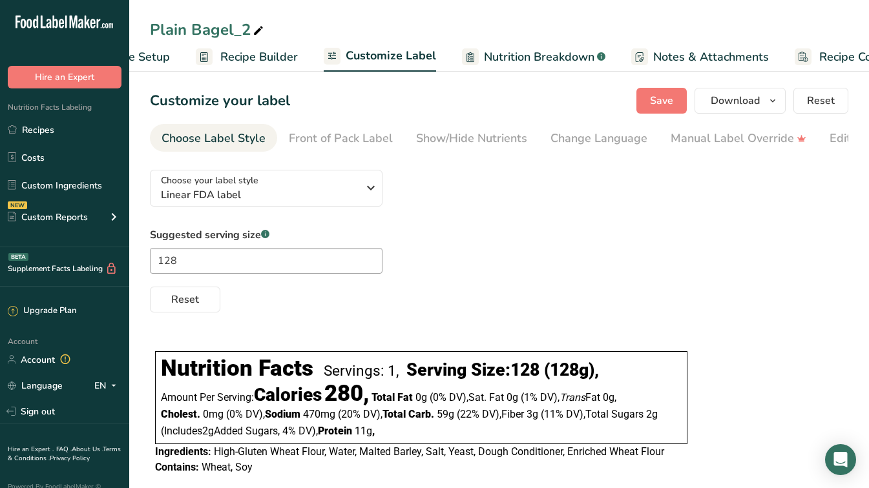
scroll to position [0, 125]
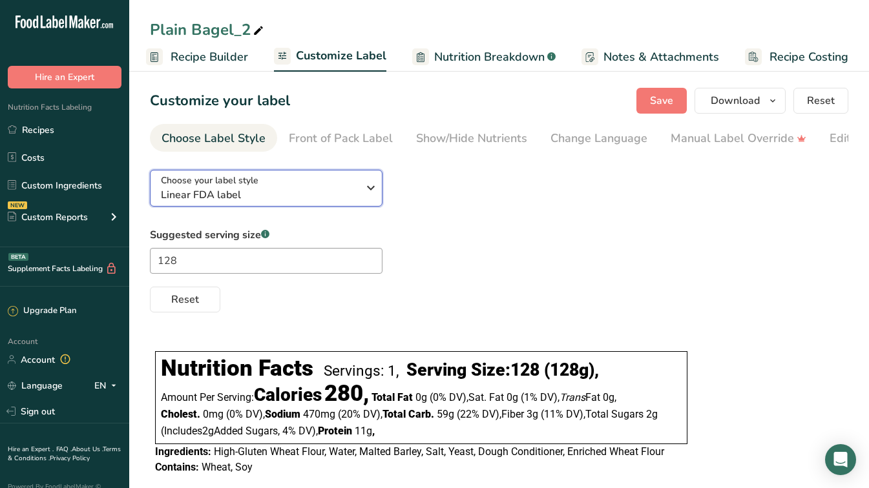
drag, startPoint x: 877, startPoint y: 332, endPoint x: 320, endPoint y: 205, distance: 570.9
click at [320, 203] on span "Linear FDA label" at bounding box center [259, 194] width 197 height 15
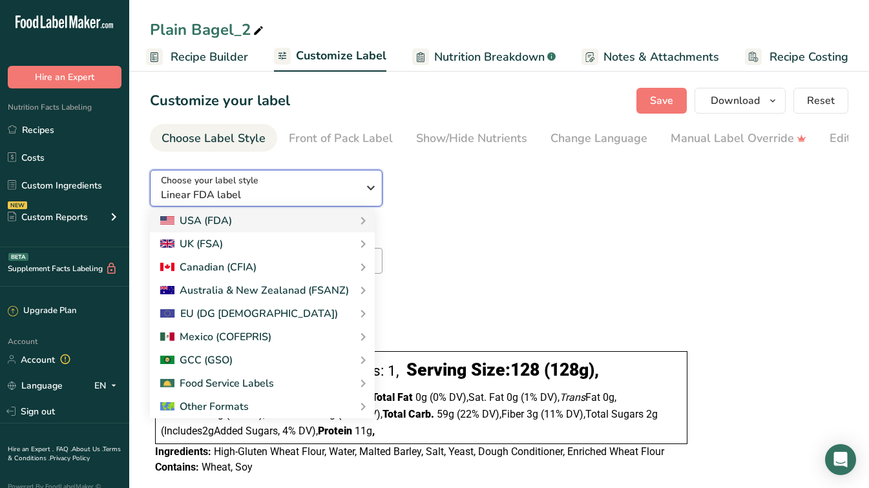
click at [338, 203] on span "Linear FDA label" at bounding box center [259, 194] width 197 height 15
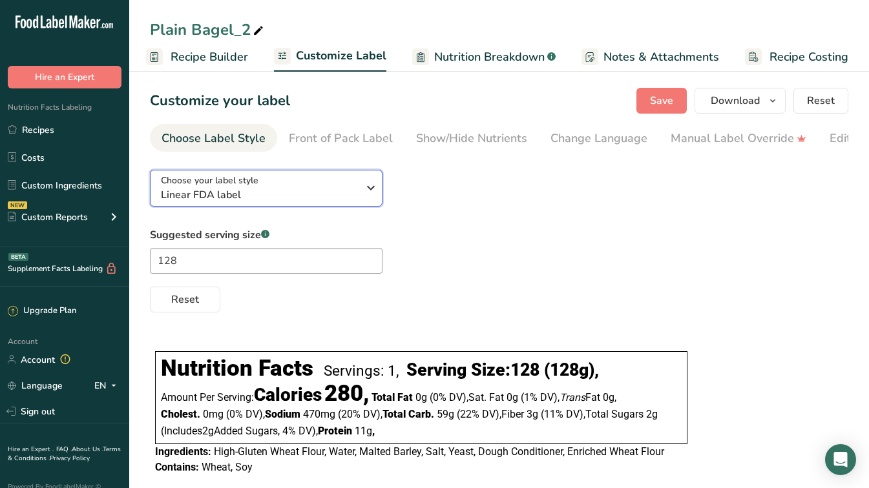
click at [338, 203] on span "Linear FDA label" at bounding box center [259, 194] width 197 height 15
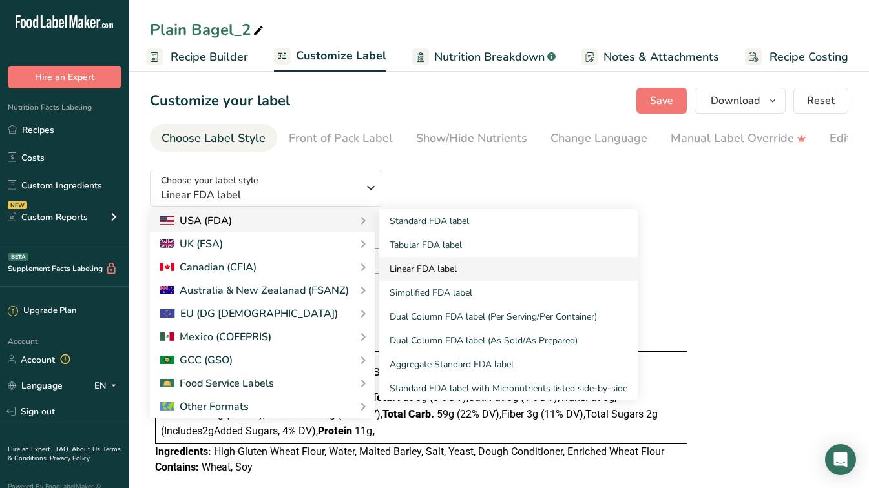
click at [427, 272] on link "Linear FDA label" at bounding box center [508, 269] width 258 height 24
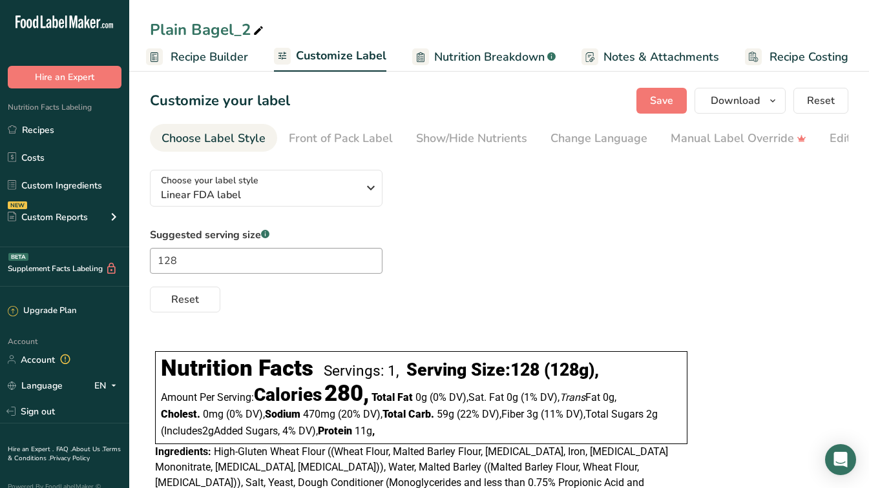
drag, startPoint x: 876, startPoint y: 192, endPoint x: 505, endPoint y: 258, distance: 376.5
click at [505, 258] on div "Suggested serving size .a-a{fill:#347362;}.b-a{fill:#fff;} 128 Reset" at bounding box center [499, 269] width 698 height 85
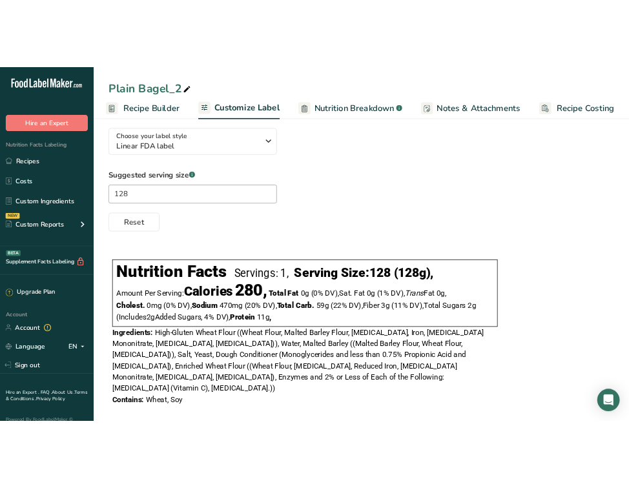
scroll to position [0, 0]
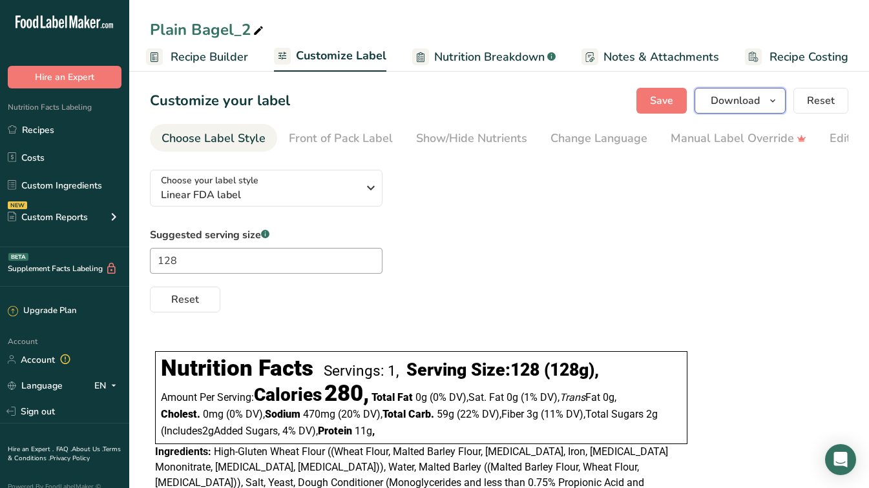
click at [772, 99] on icon "button" at bounding box center [772, 101] width 10 height 16
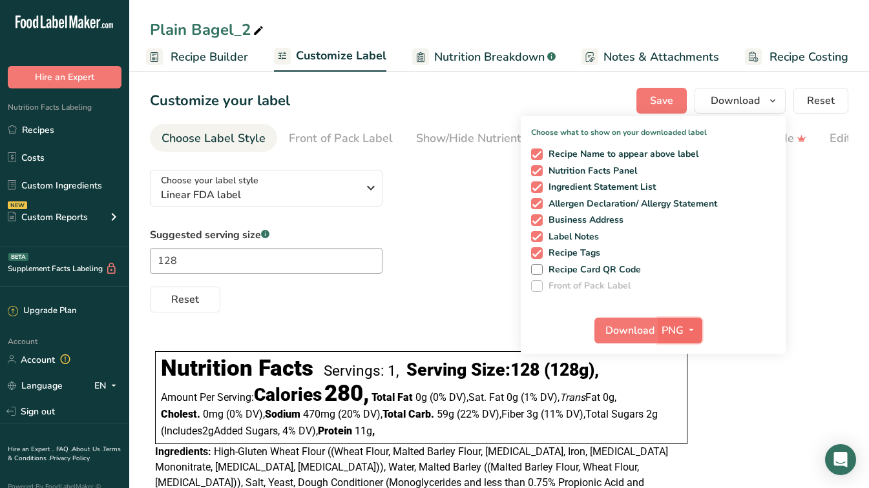
click at [697, 328] on span "button" at bounding box center [690, 330] width 15 height 15
click at [687, 355] on link "PNG" at bounding box center [681, 356] width 41 height 21
click at [729, 102] on span "Download" at bounding box center [734, 100] width 49 height 15
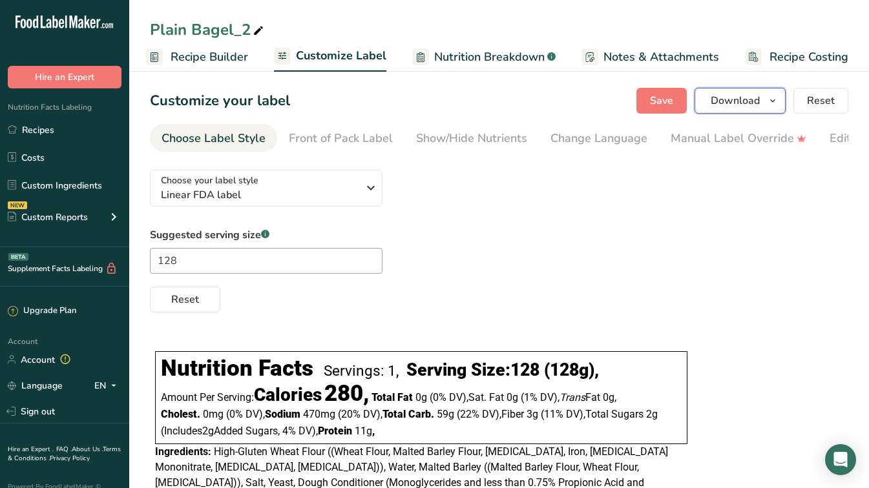
click at [741, 104] on span "Download" at bounding box center [734, 100] width 49 height 15
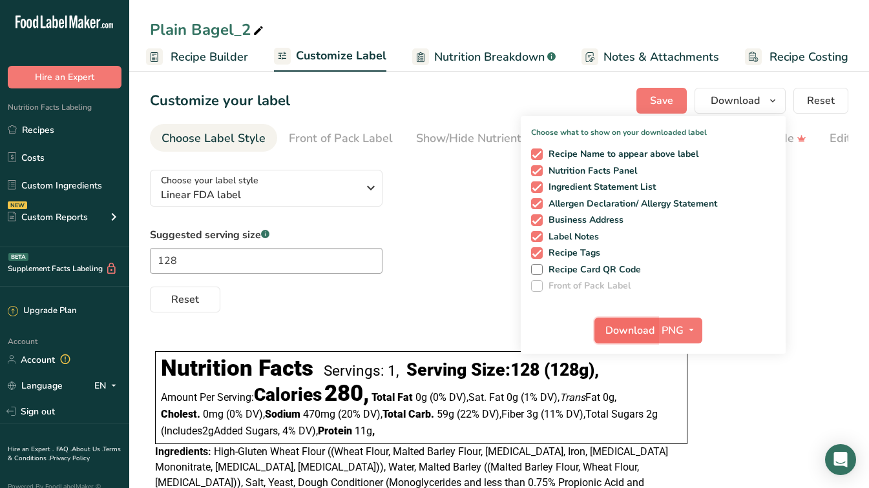
click at [632, 327] on span "Download" at bounding box center [629, 330] width 49 height 15
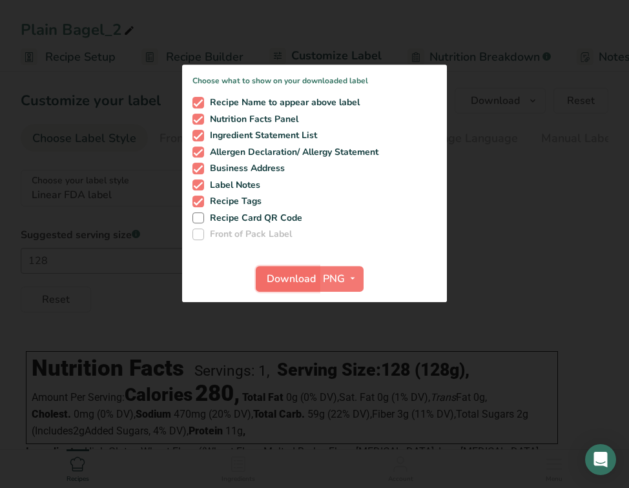
click at [292, 274] on span "Download" at bounding box center [291, 278] width 49 height 15
